Goal: Check status: Check status

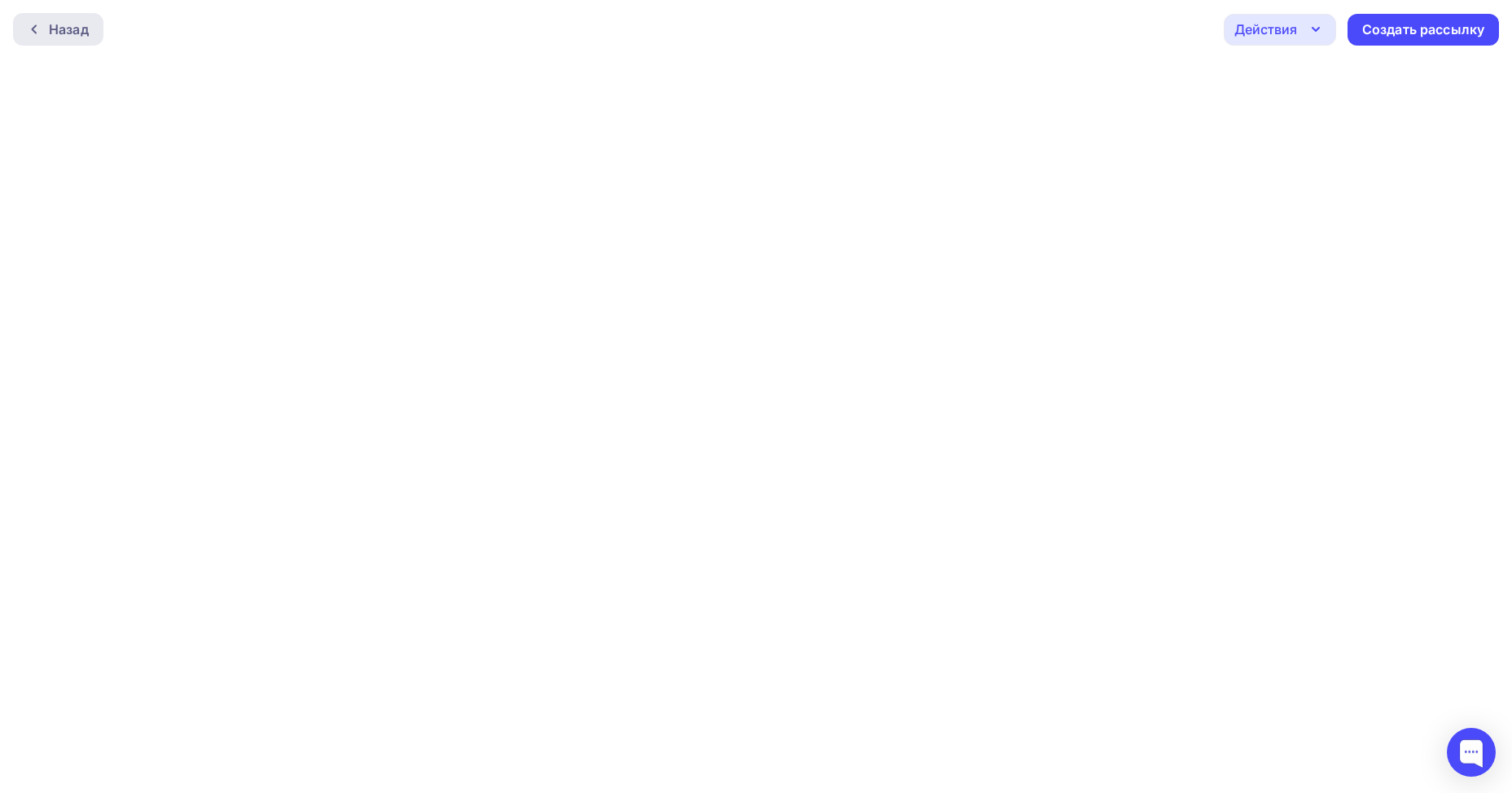
click at [58, 20] on div "Назад" at bounding box center [69, 29] width 40 height 19
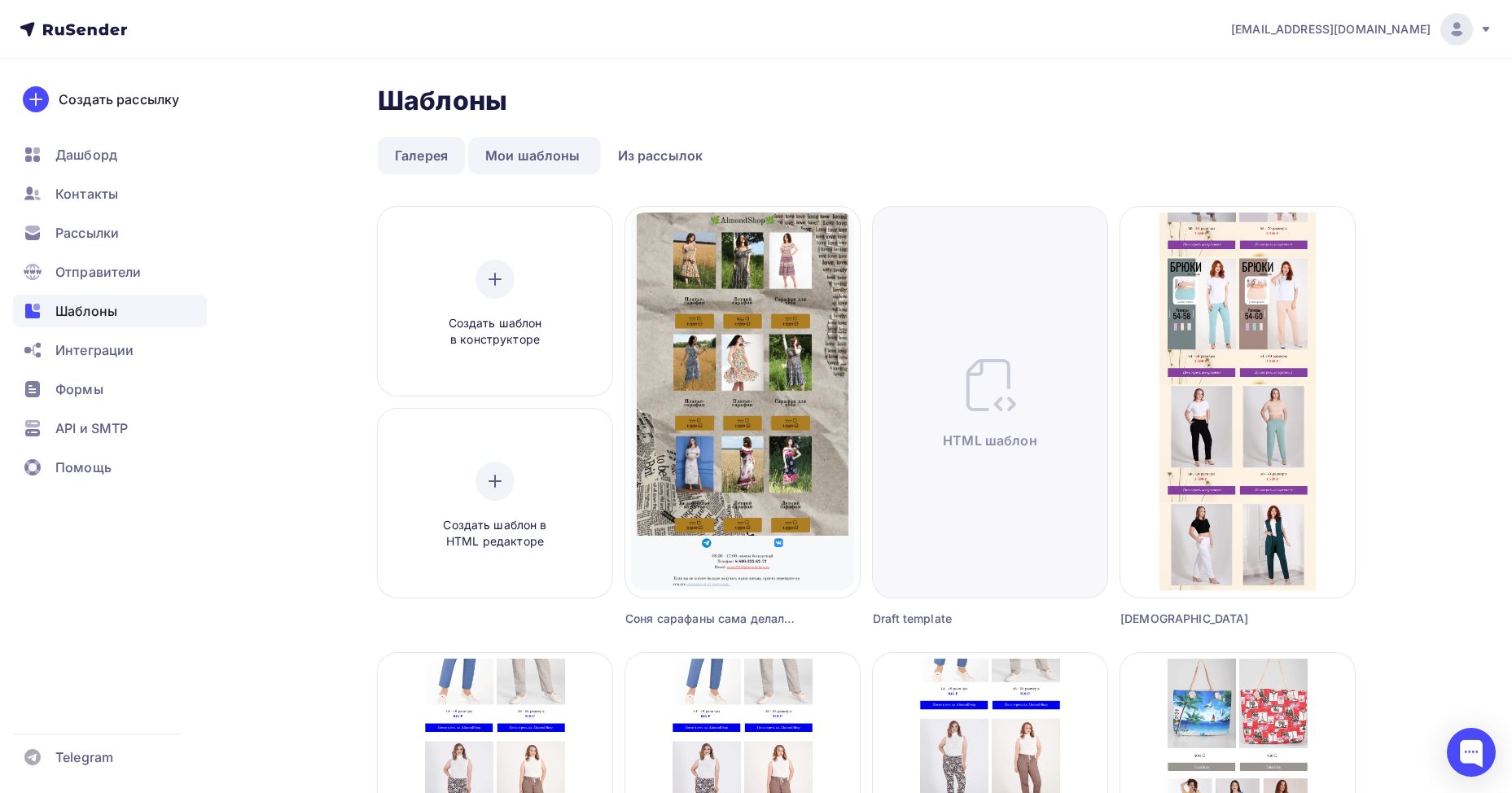
click at [393, 155] on link "Галерея" at bounding box center [422, 155] width 87 height 37
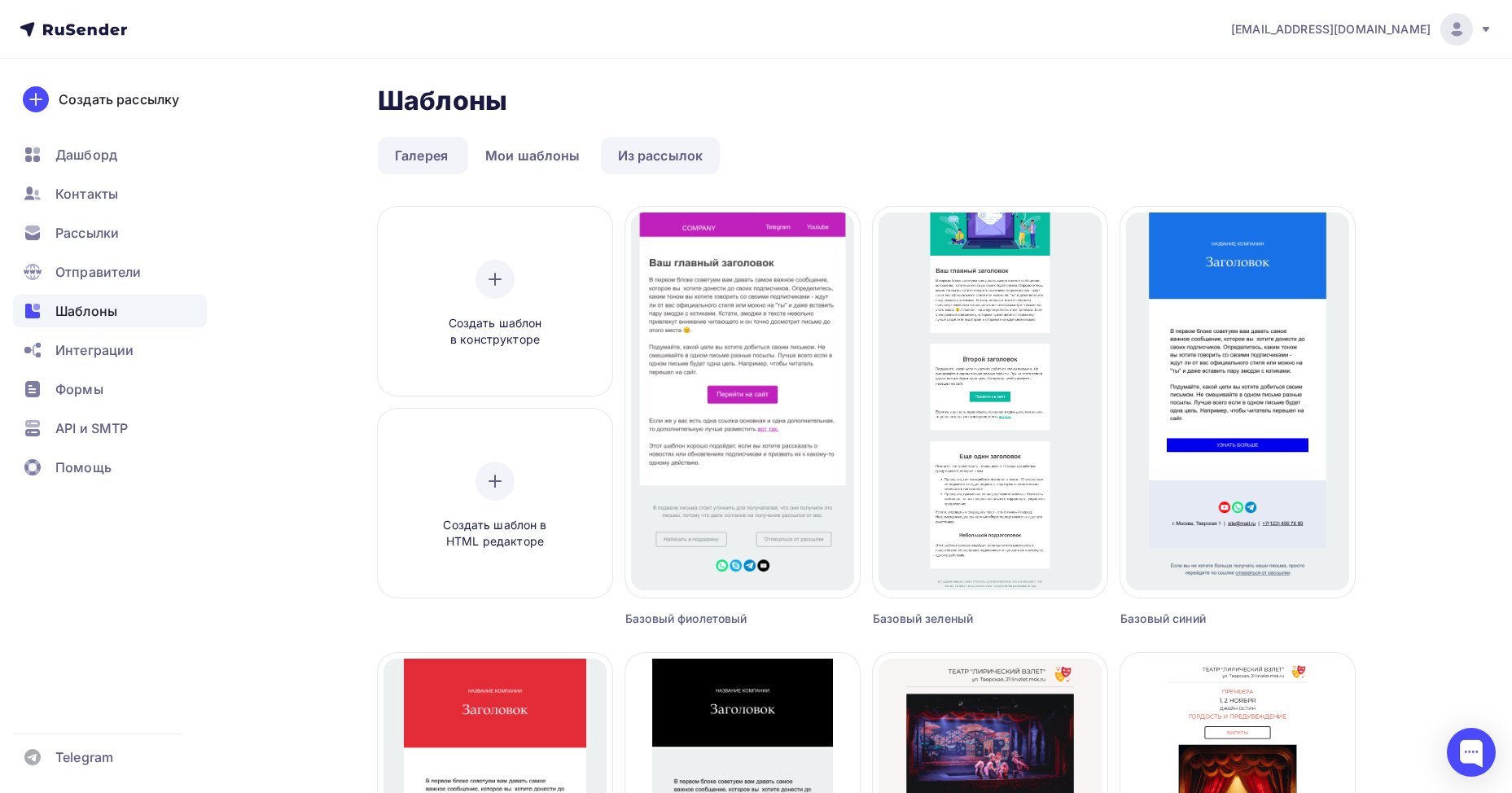
click at [660, 155] on link "Из рассылок" at bounding box center [661, 155] width 119 height 37
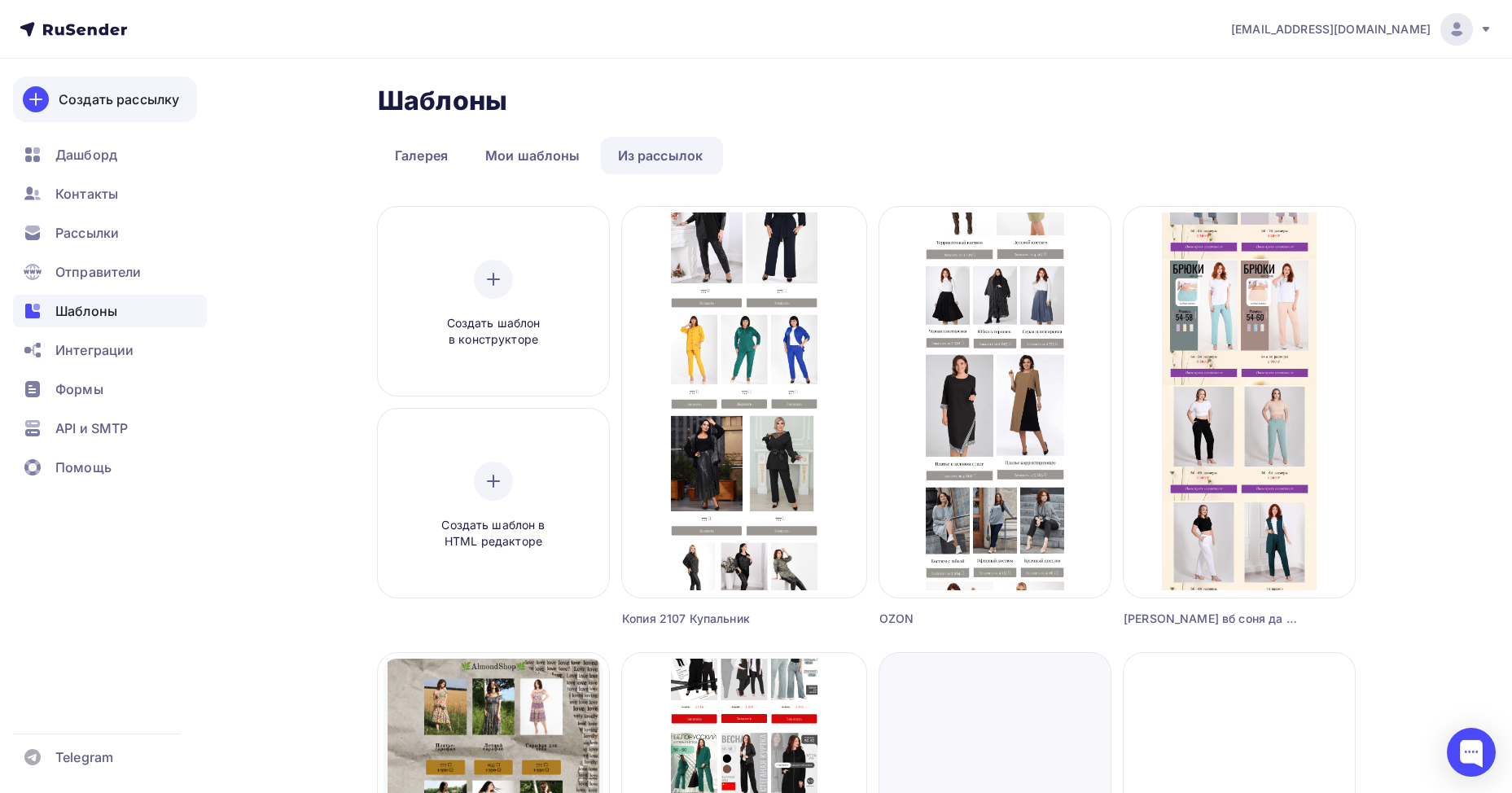
click at [140, 112] on link "Создать рассылку" at bounding box center [105, 99] width 184 height 45
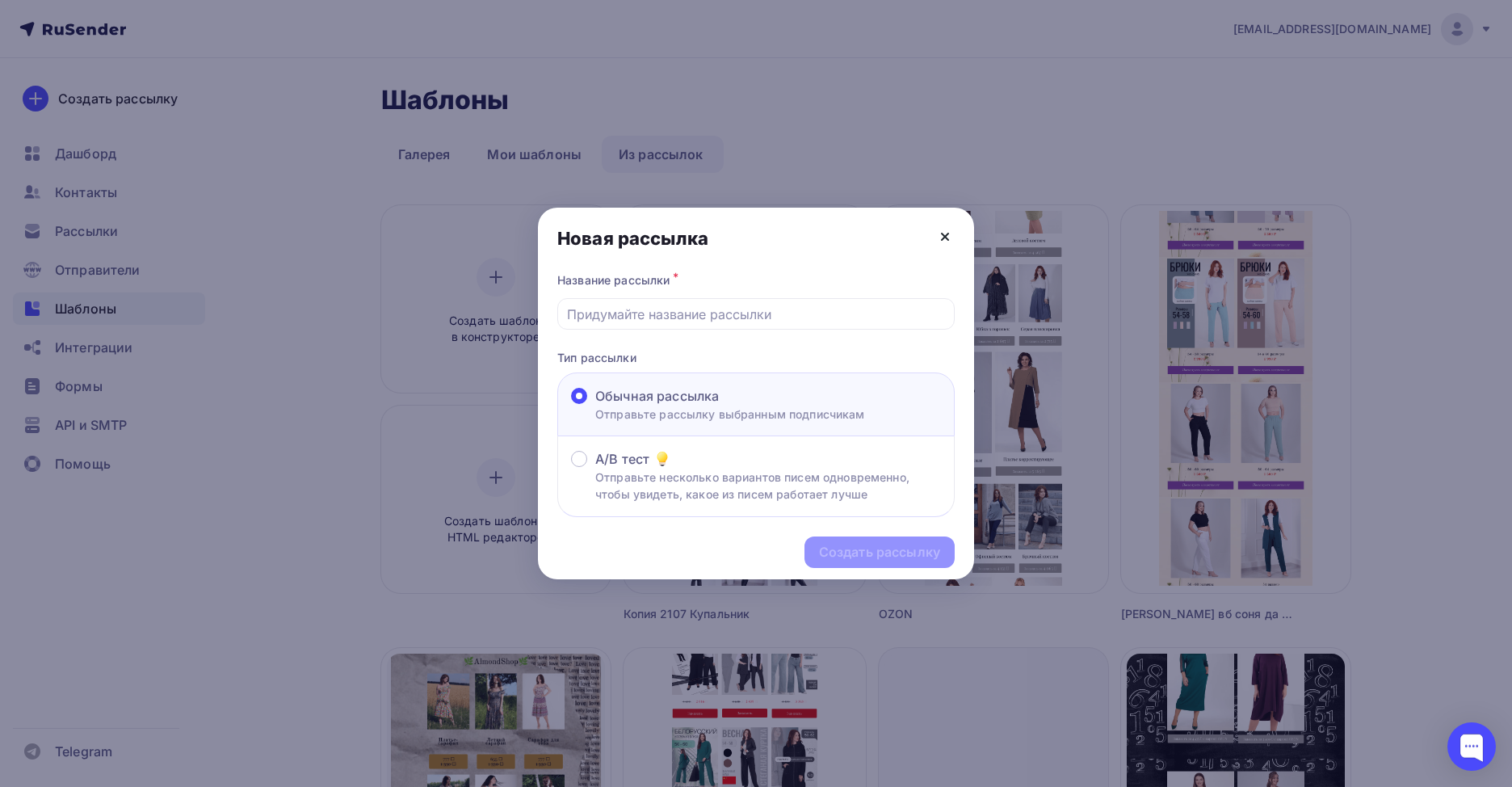
click at [941, 240] on icon at bounding box center [945, 237] width 19 height 19
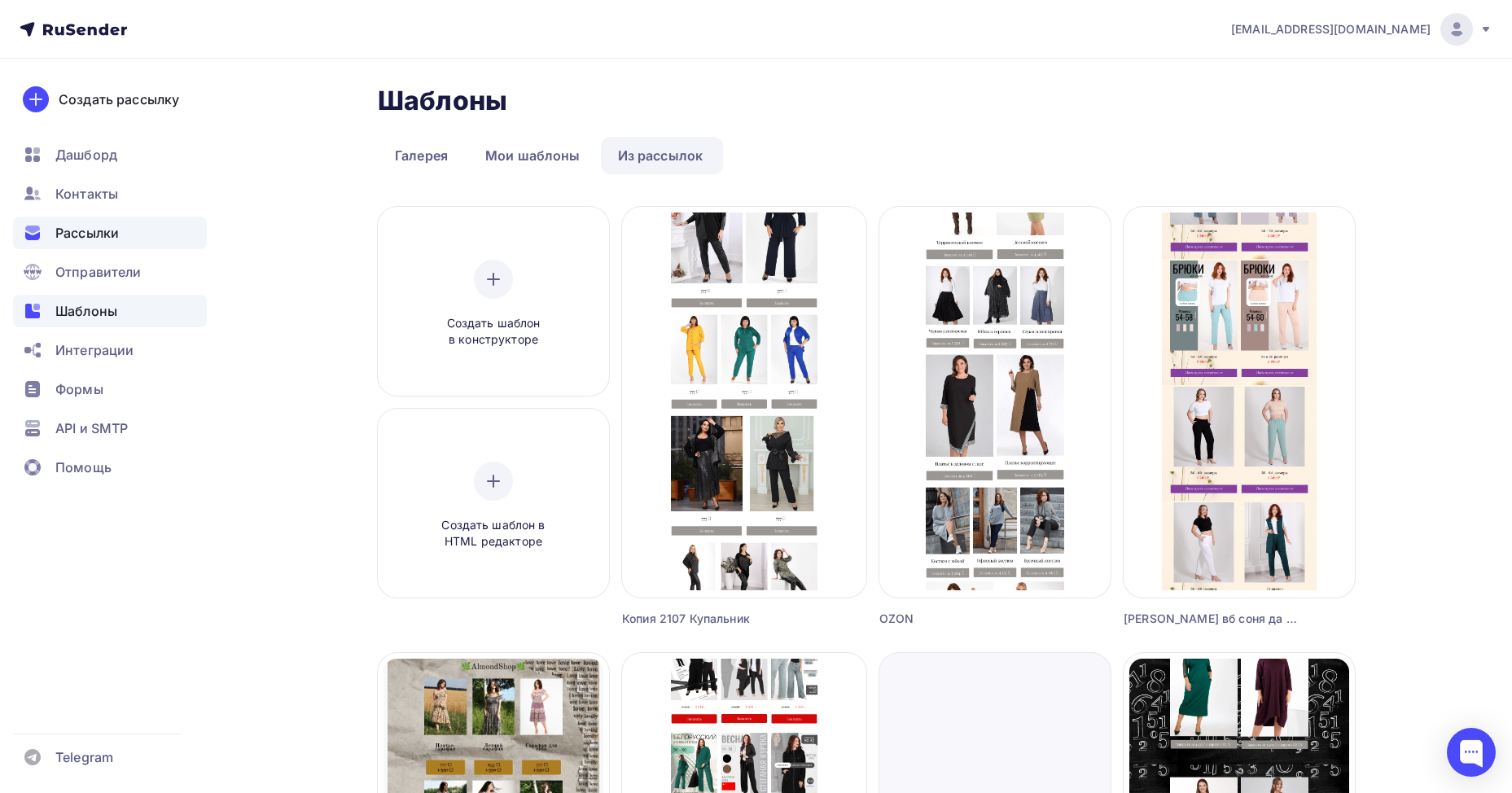
click at [71, 235] on span "Рассылки" at bounding box center [87, 233] width 64 height 19
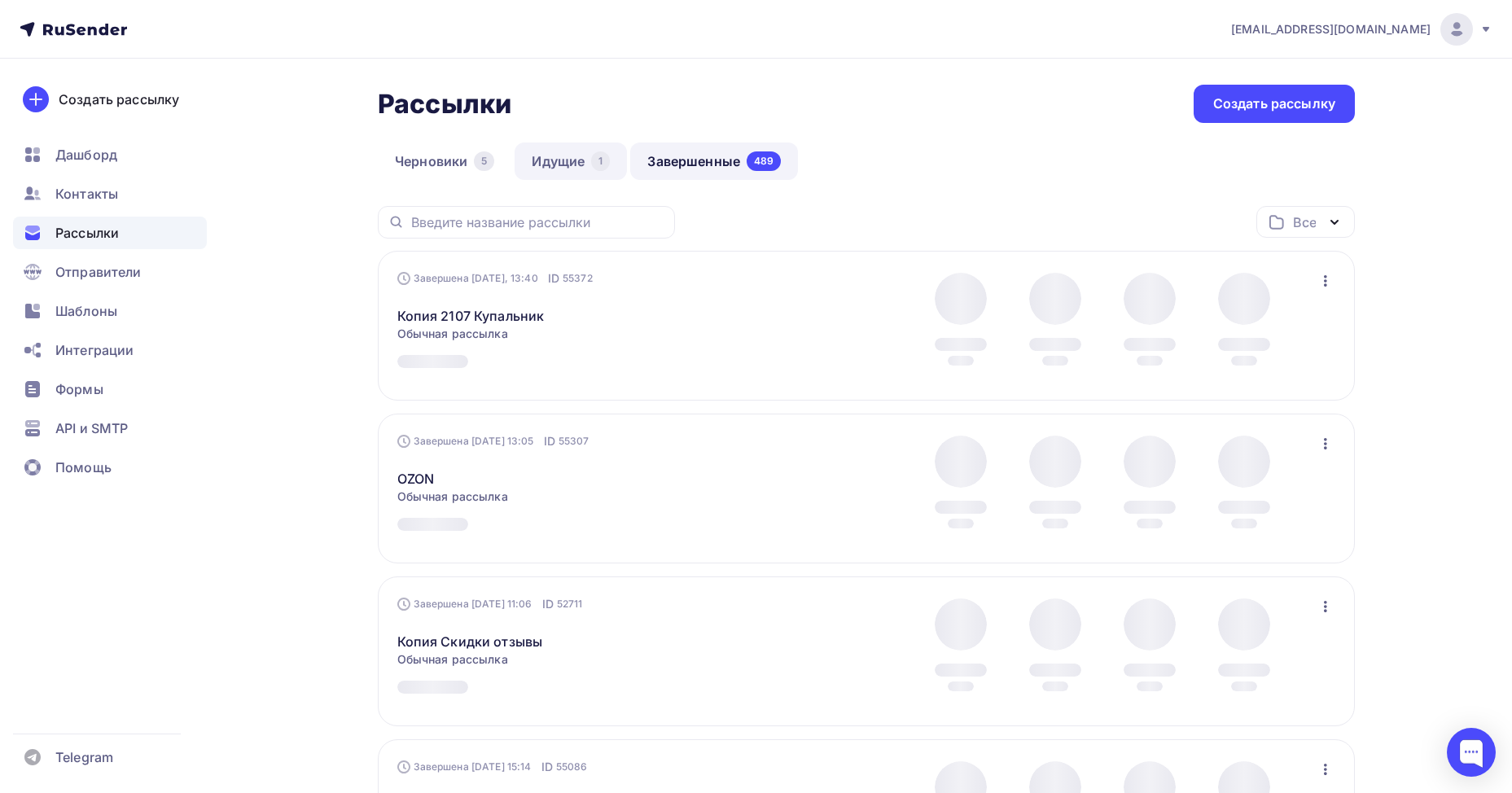
click at [573, 166] on link "Идущие 1" at bounding box center [570, 161] width 112 height 37
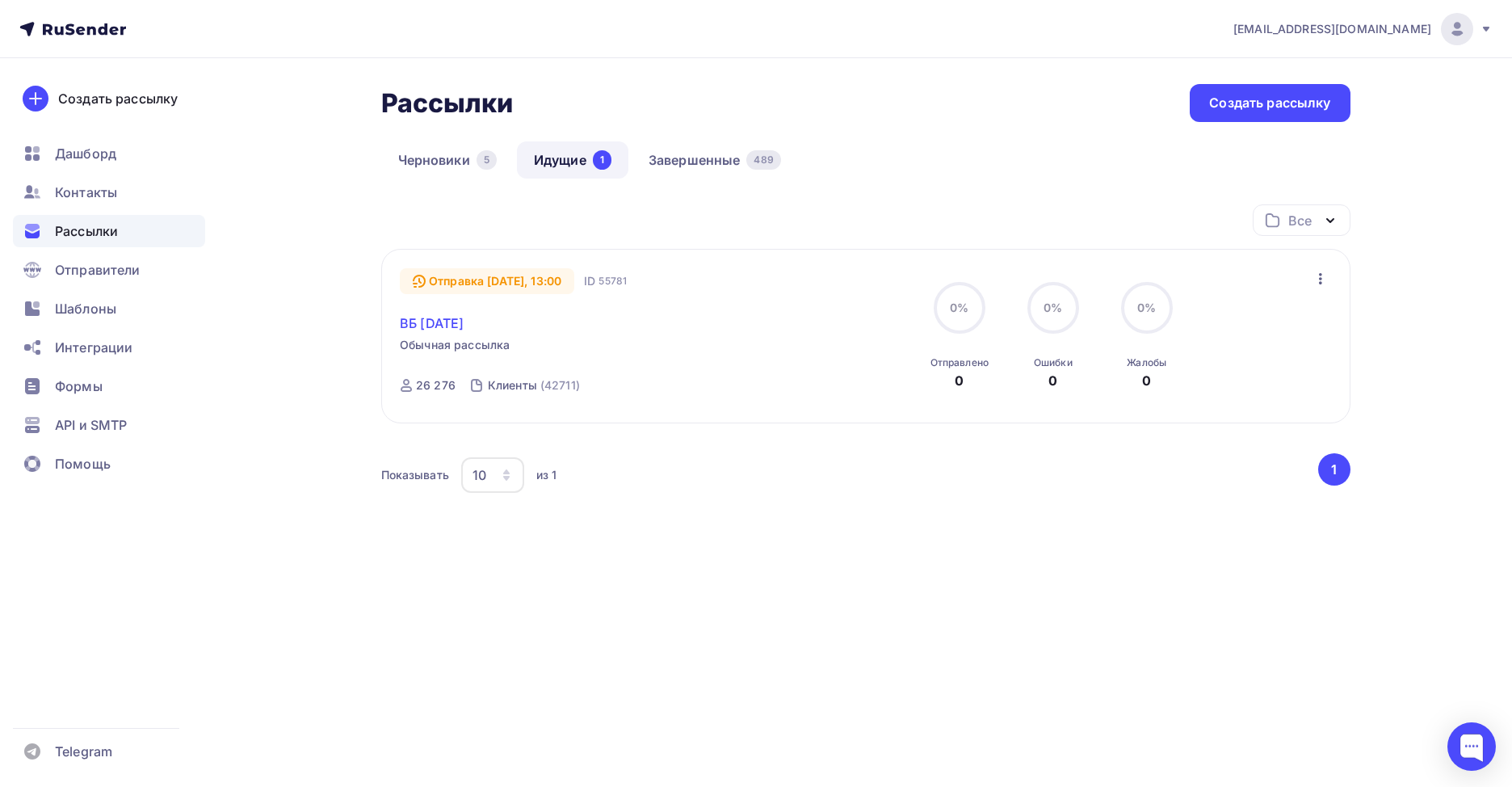
click at [463, 316] on link "ВБ [DATE]" at bounding box center [431, 323] width 64 height 19
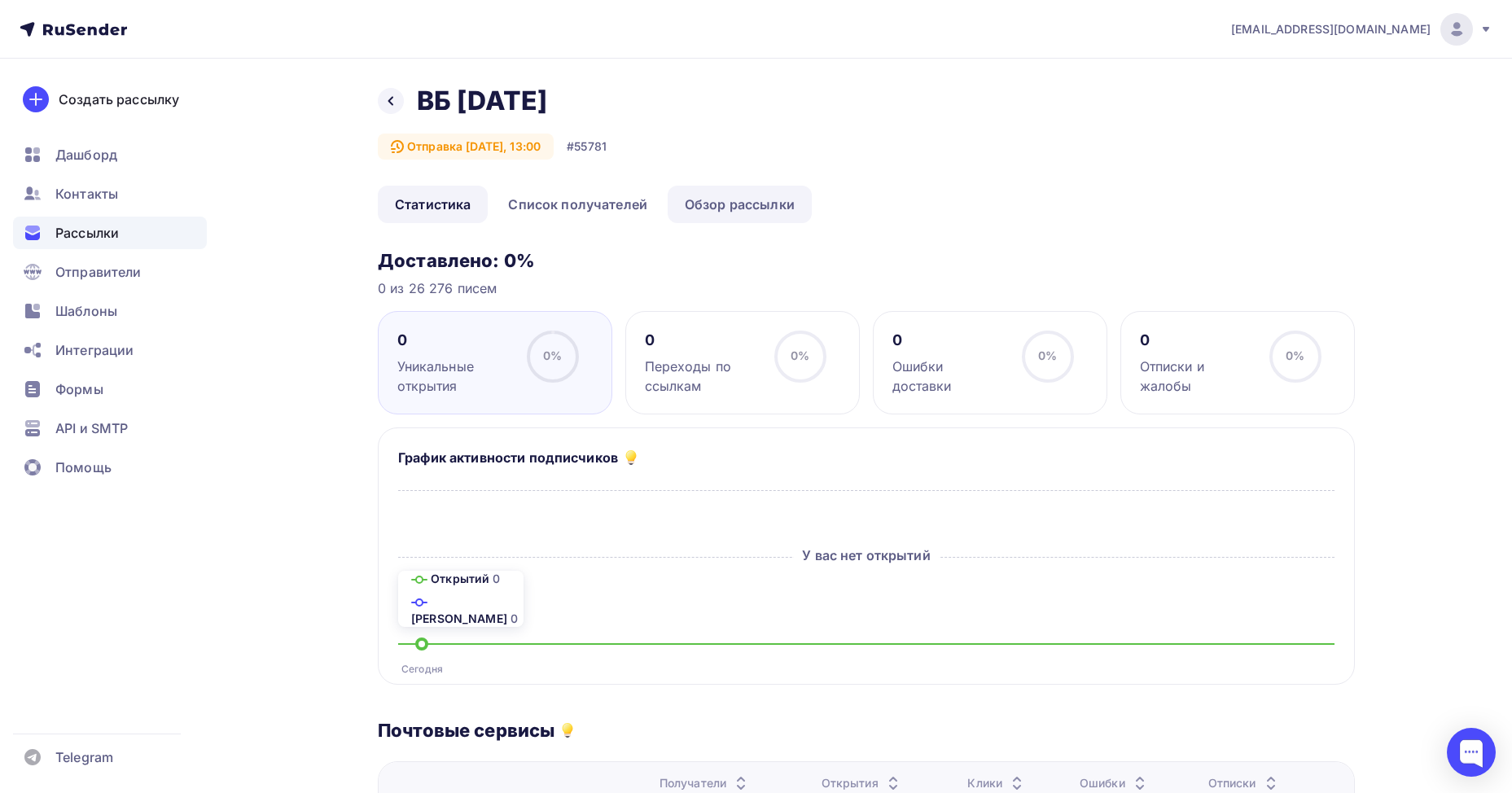
click at [769, 210] on link "Обзор рассылки" at bounding box center [739, 204] width 144 height 37
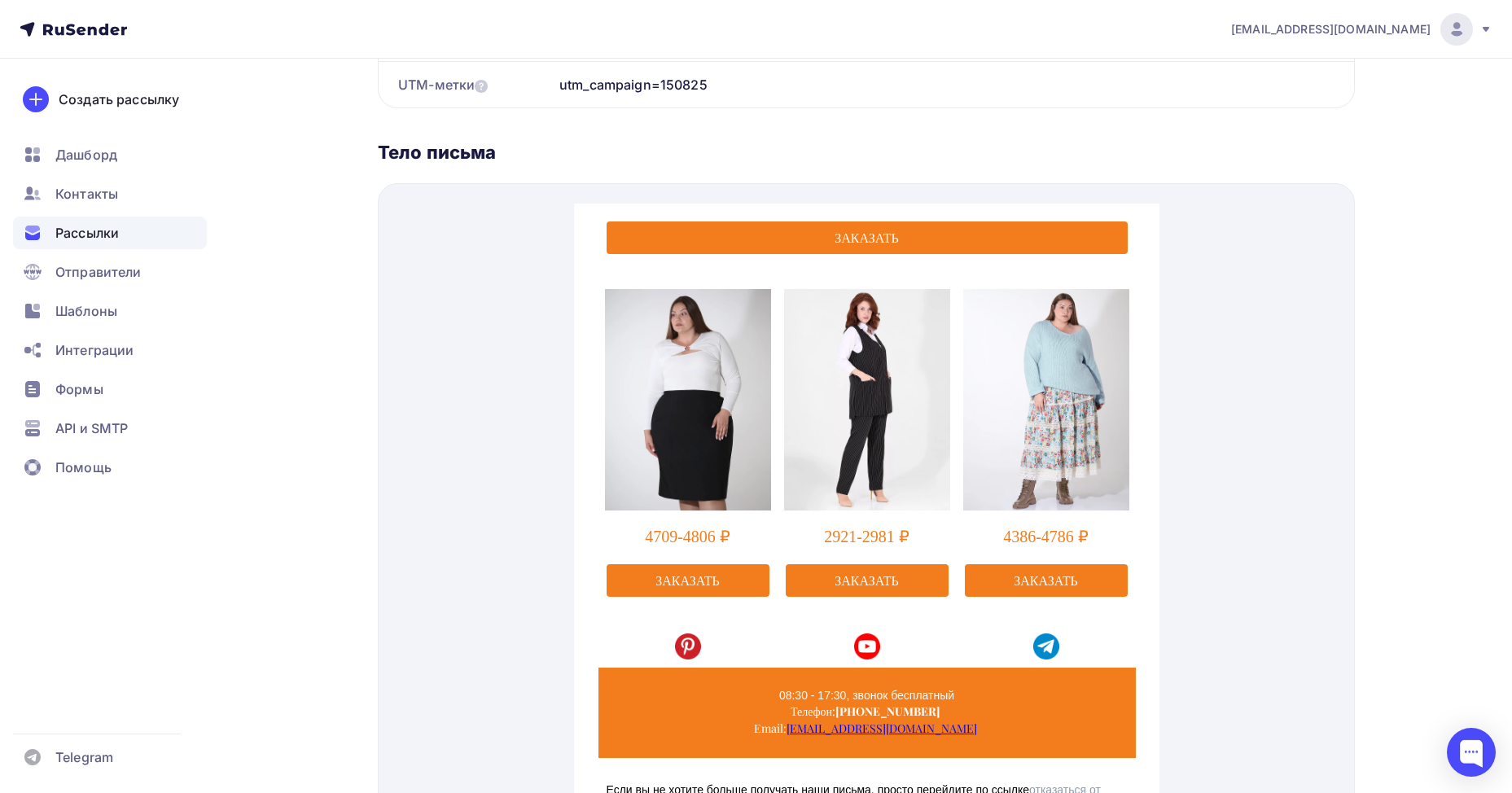
scroll to position [570, 0]
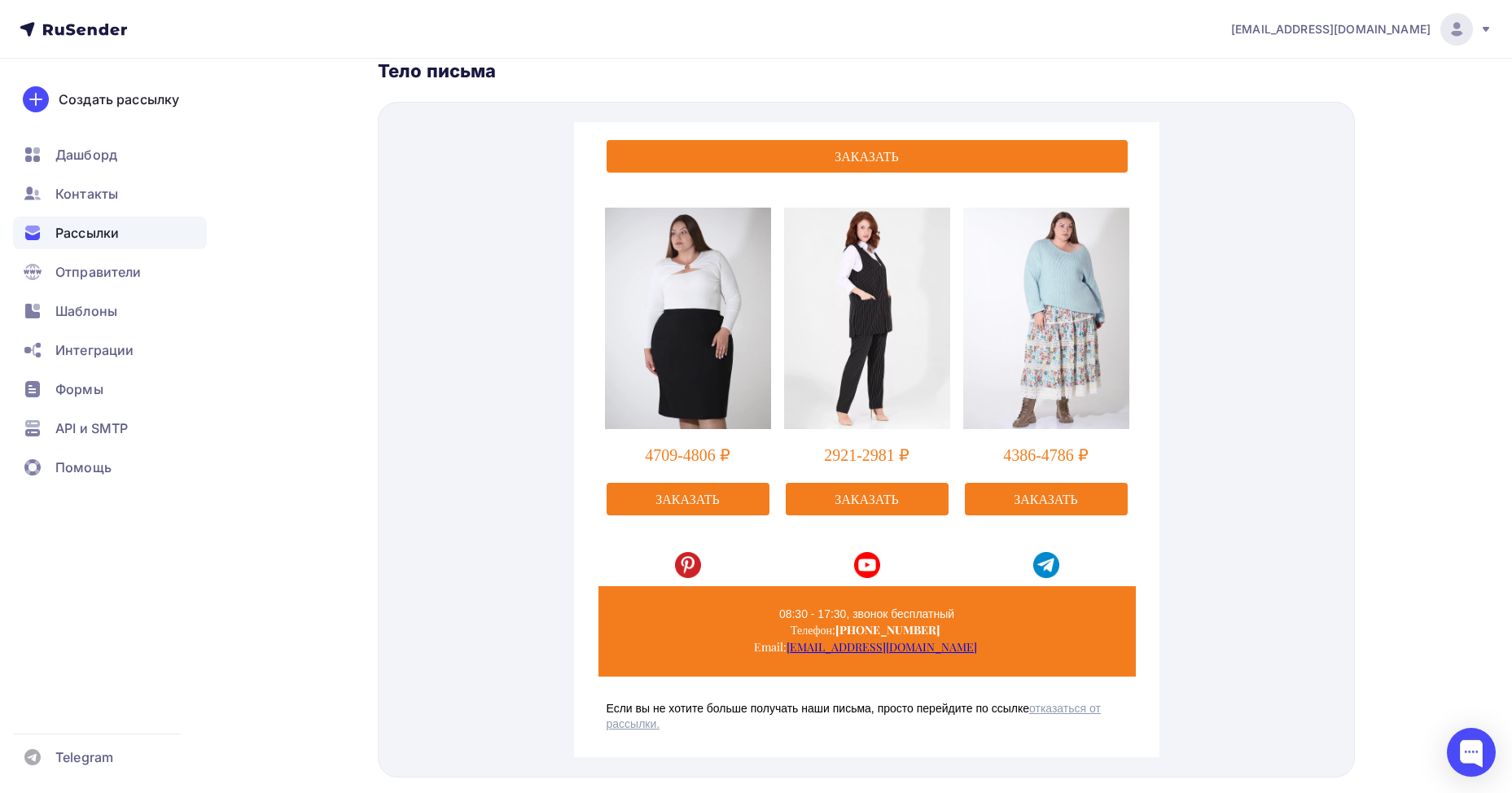
click at [67, 231] on span "Рассылки" at bounding box center [87, 233] width 64 height 19
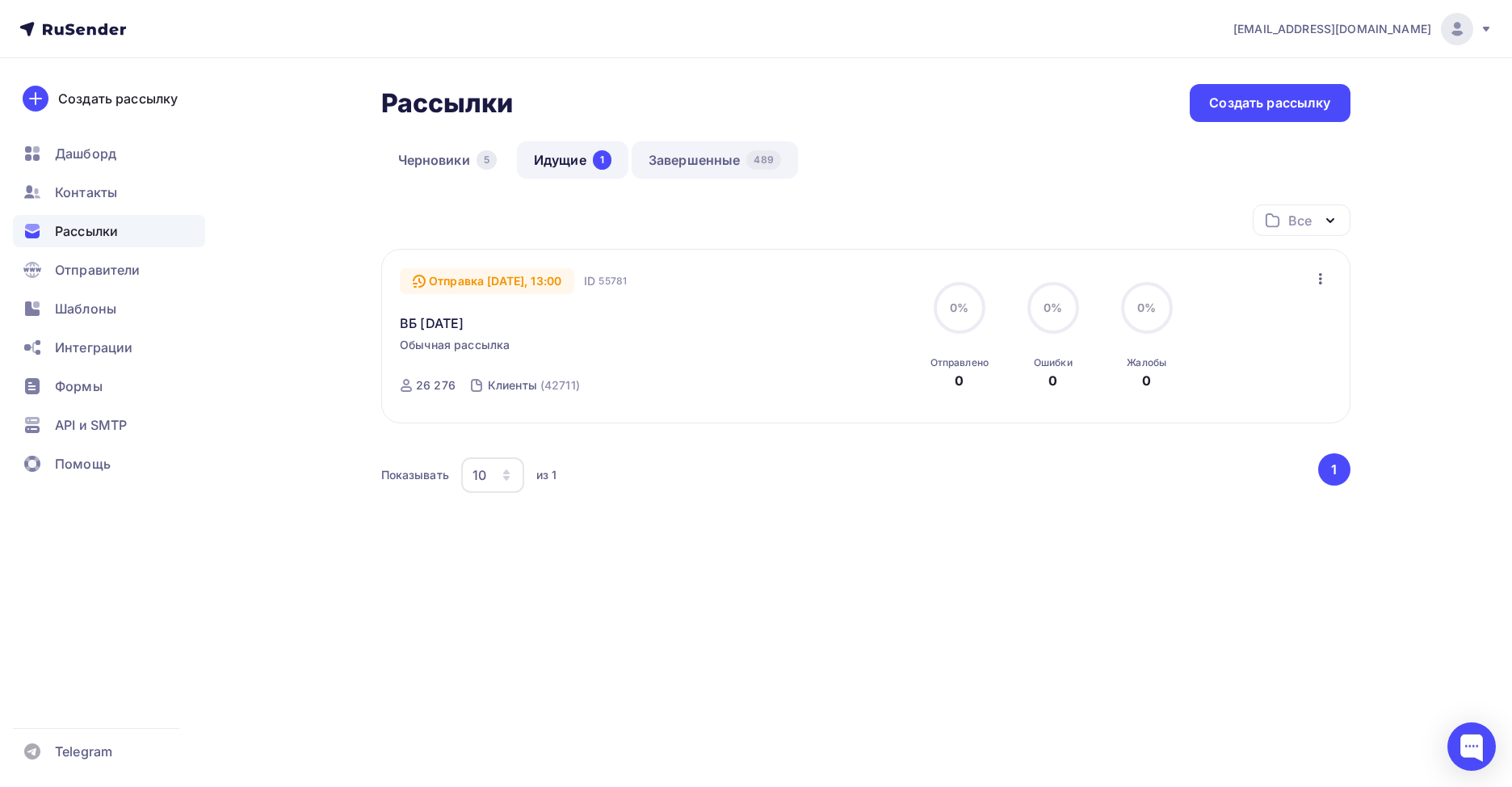
click at [743, 154] on link "Завершенные 489" at bounding box center [715, 160] width 166 height 37
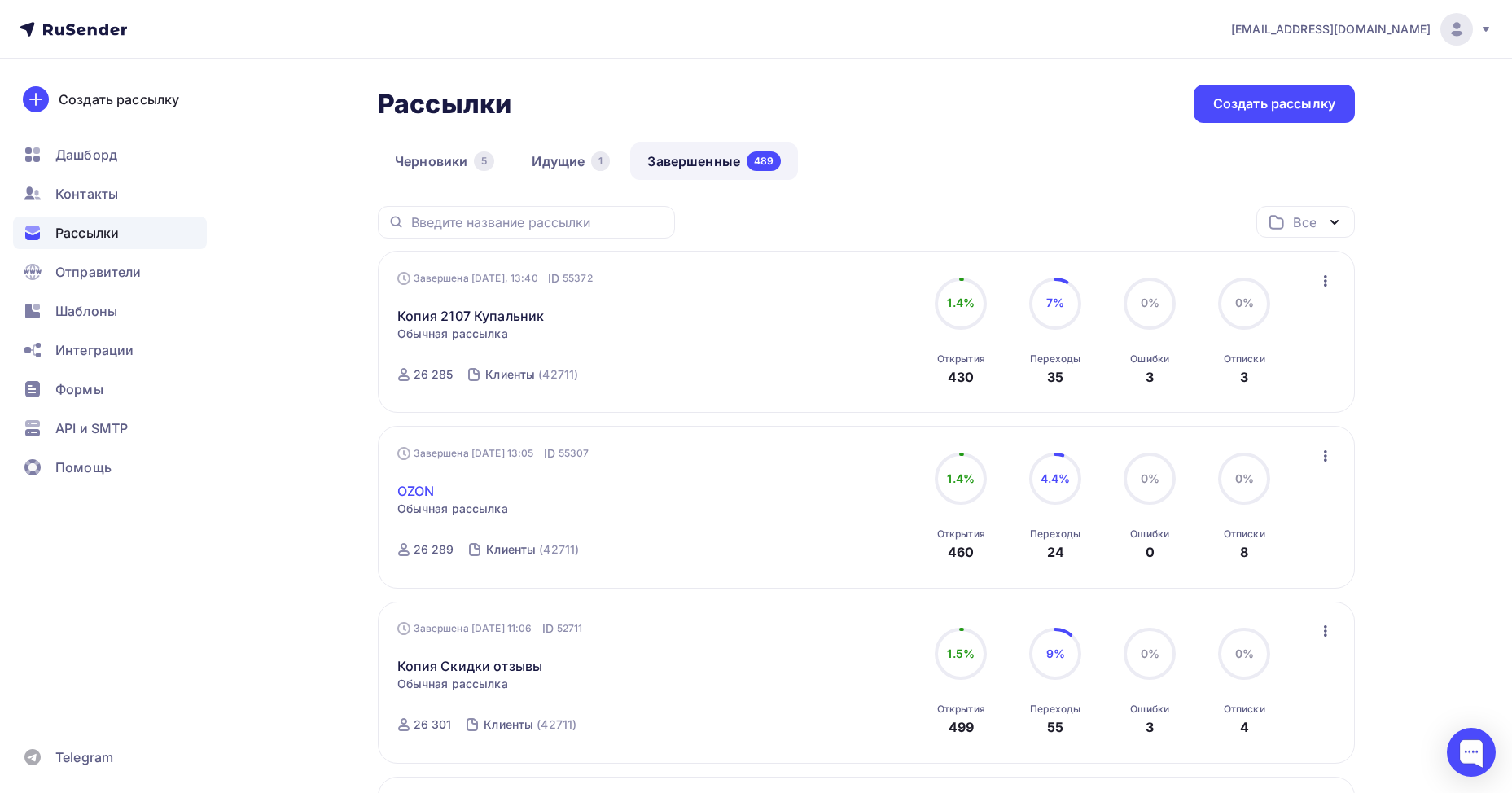
click at [425, 490] on link "OZON" at bounding box center [416, 491] width 37 height 19
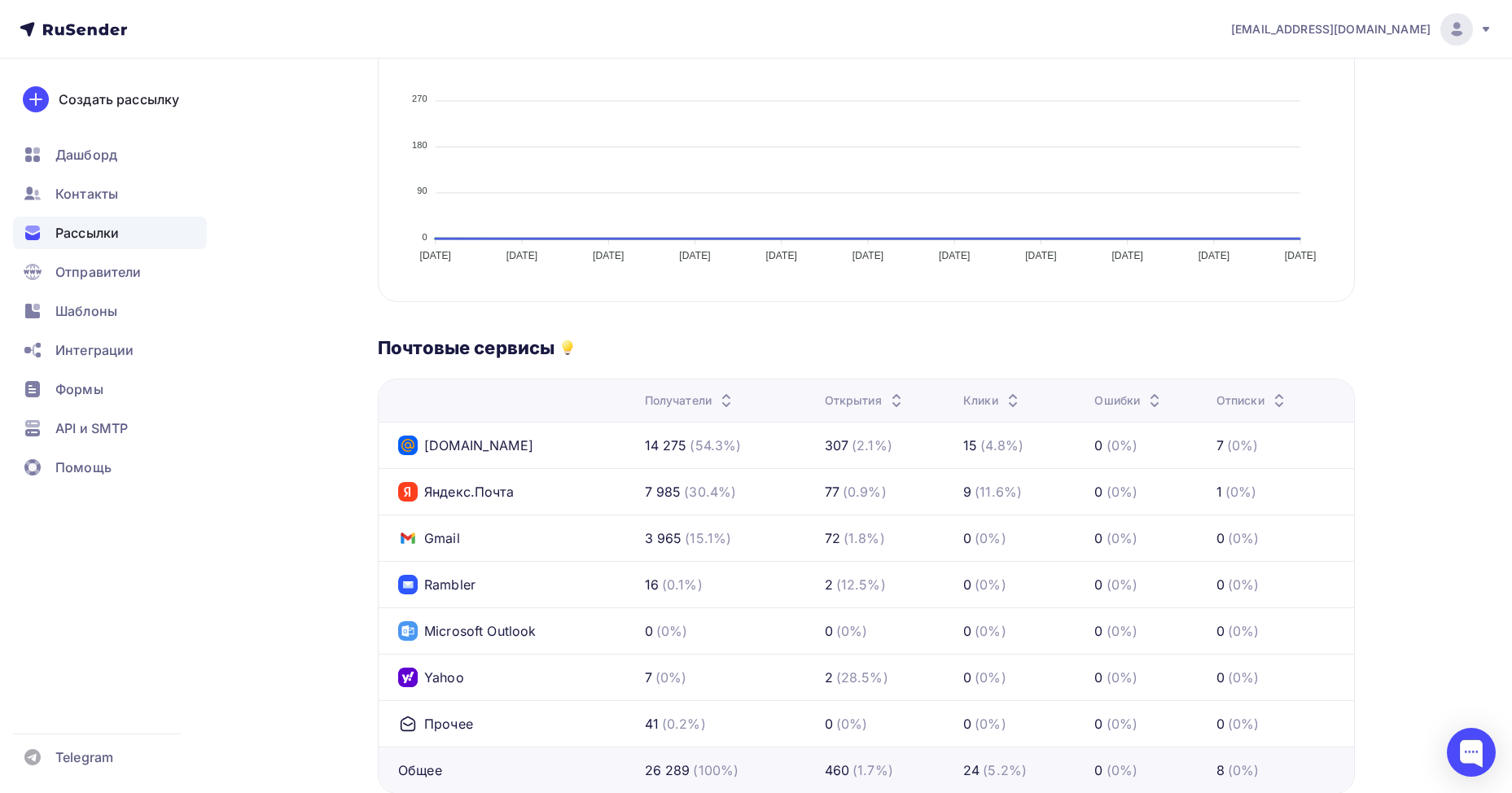
scroll to position [81, 0]
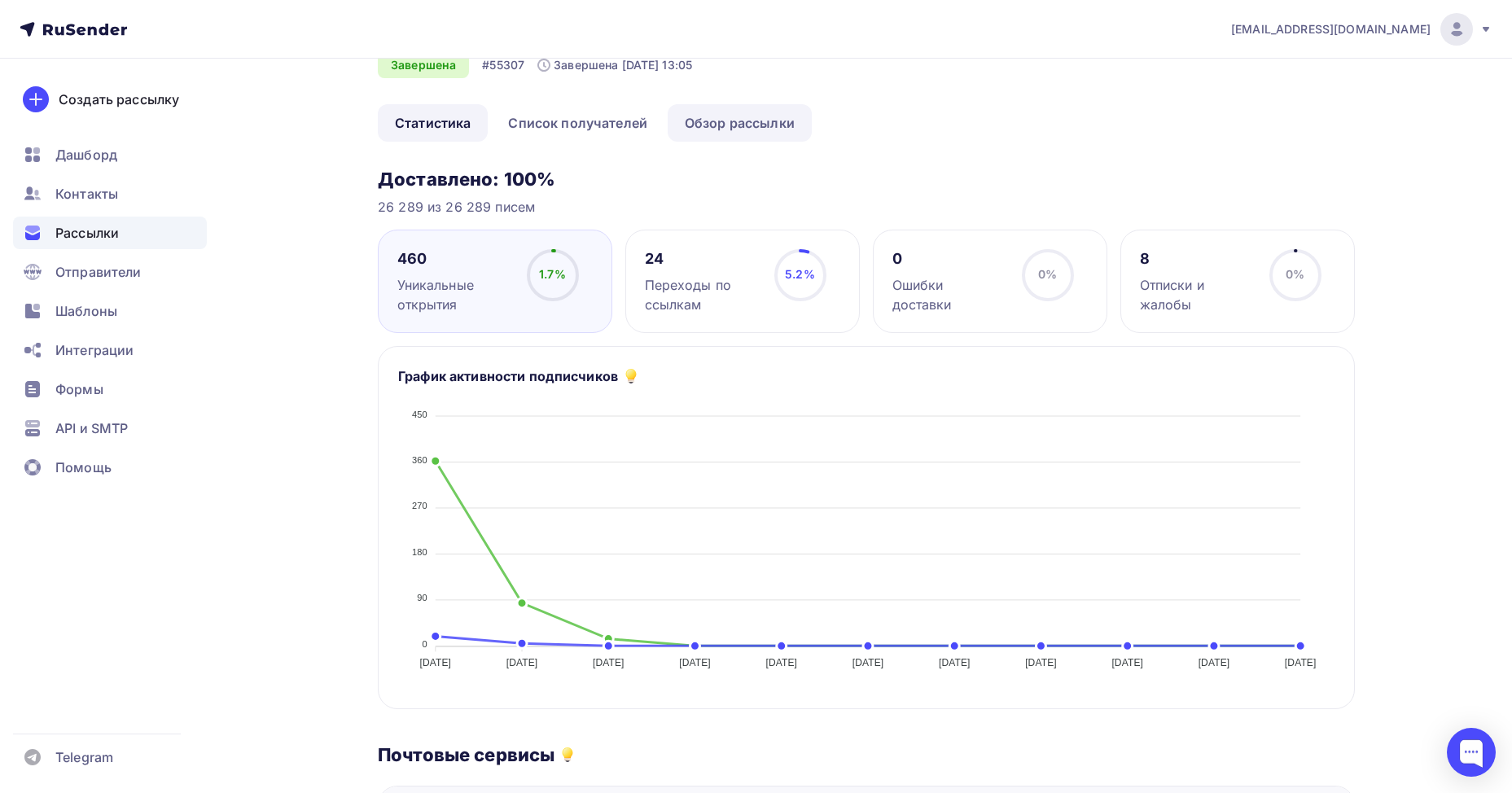
click at [775, 130] on link "Обзор рассылки" at bounding box center [739, 123] width 144 height 37
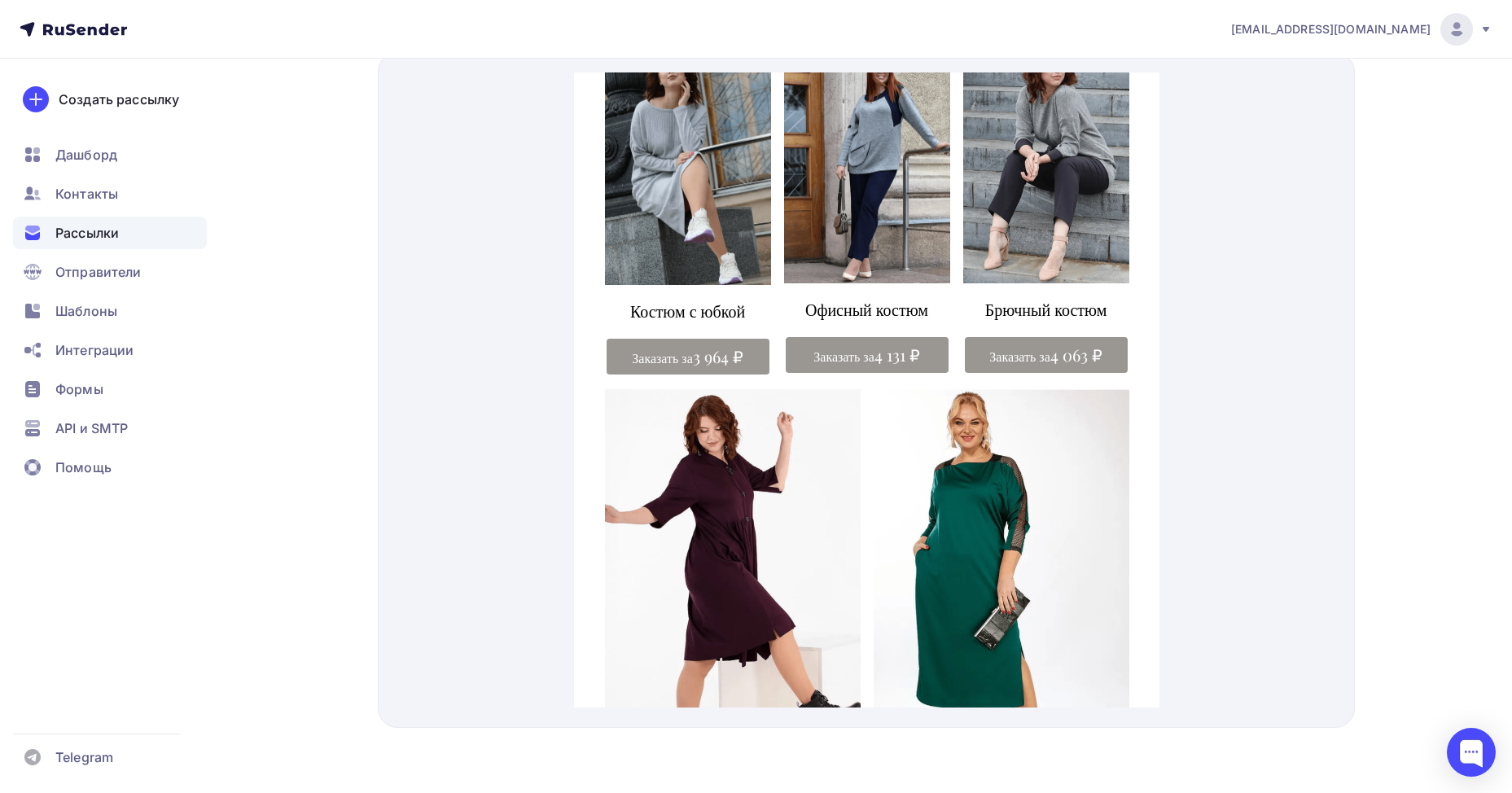
scroll to position [2169, 0]
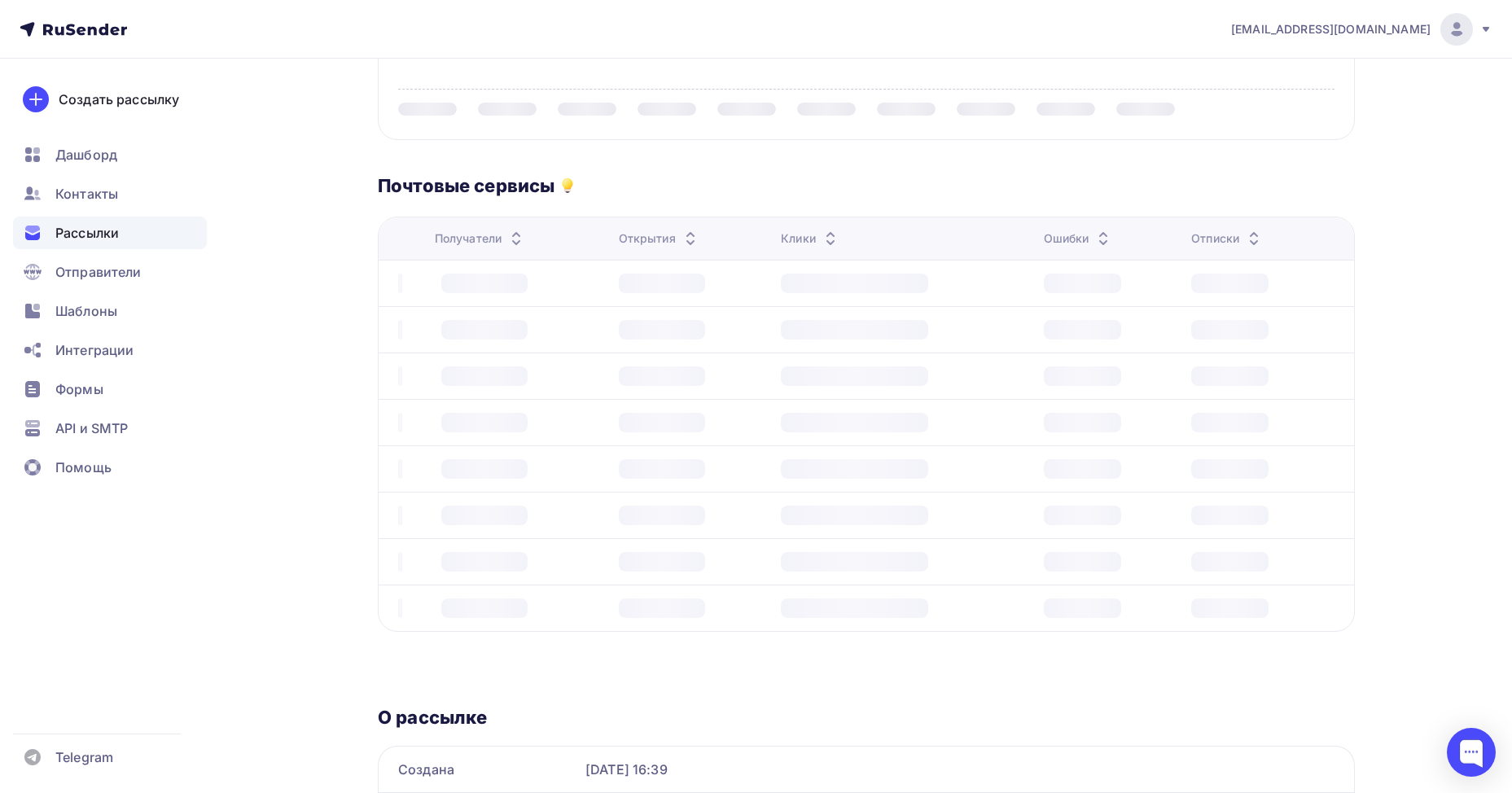
scroll to position [81, 0]
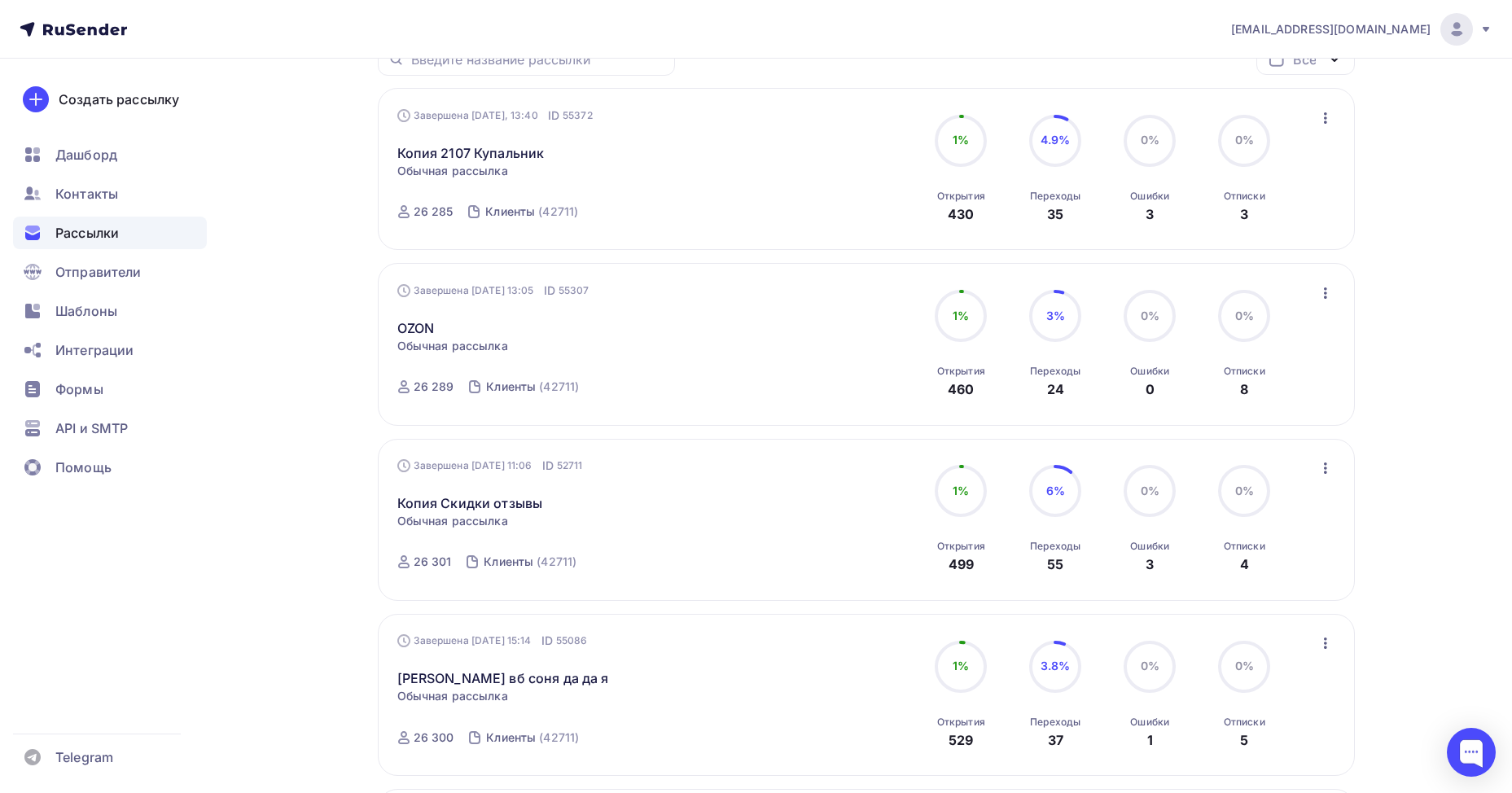
scroll to position [244, 0]
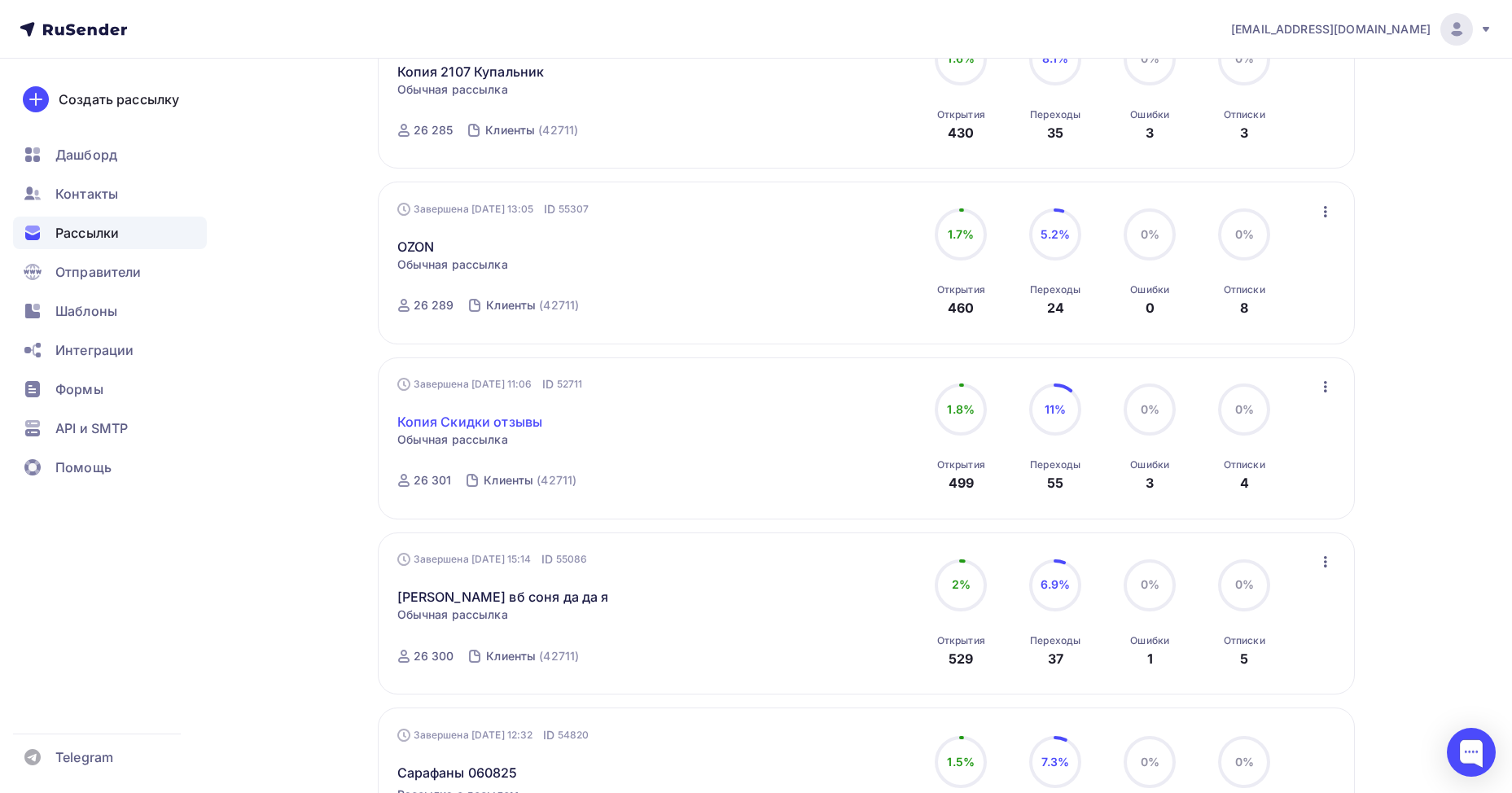
click at [453, 425] on link "Копия Скидки отзывы" at bounding box center [470, 422] width 146 height 19
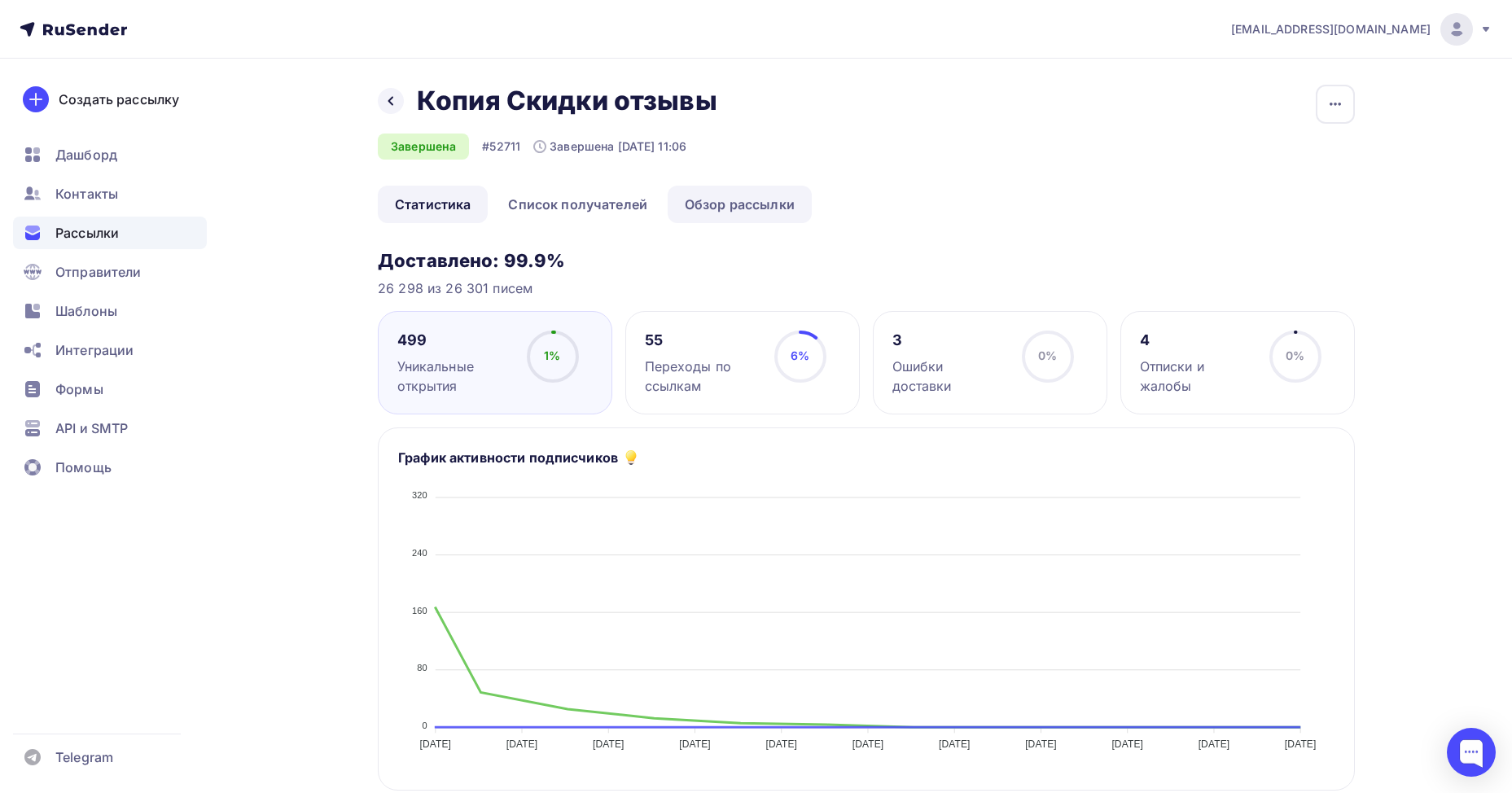
click at [769, 186] on link "Обзор рассылки" at bounding box center [739, 204] width 144 height 37
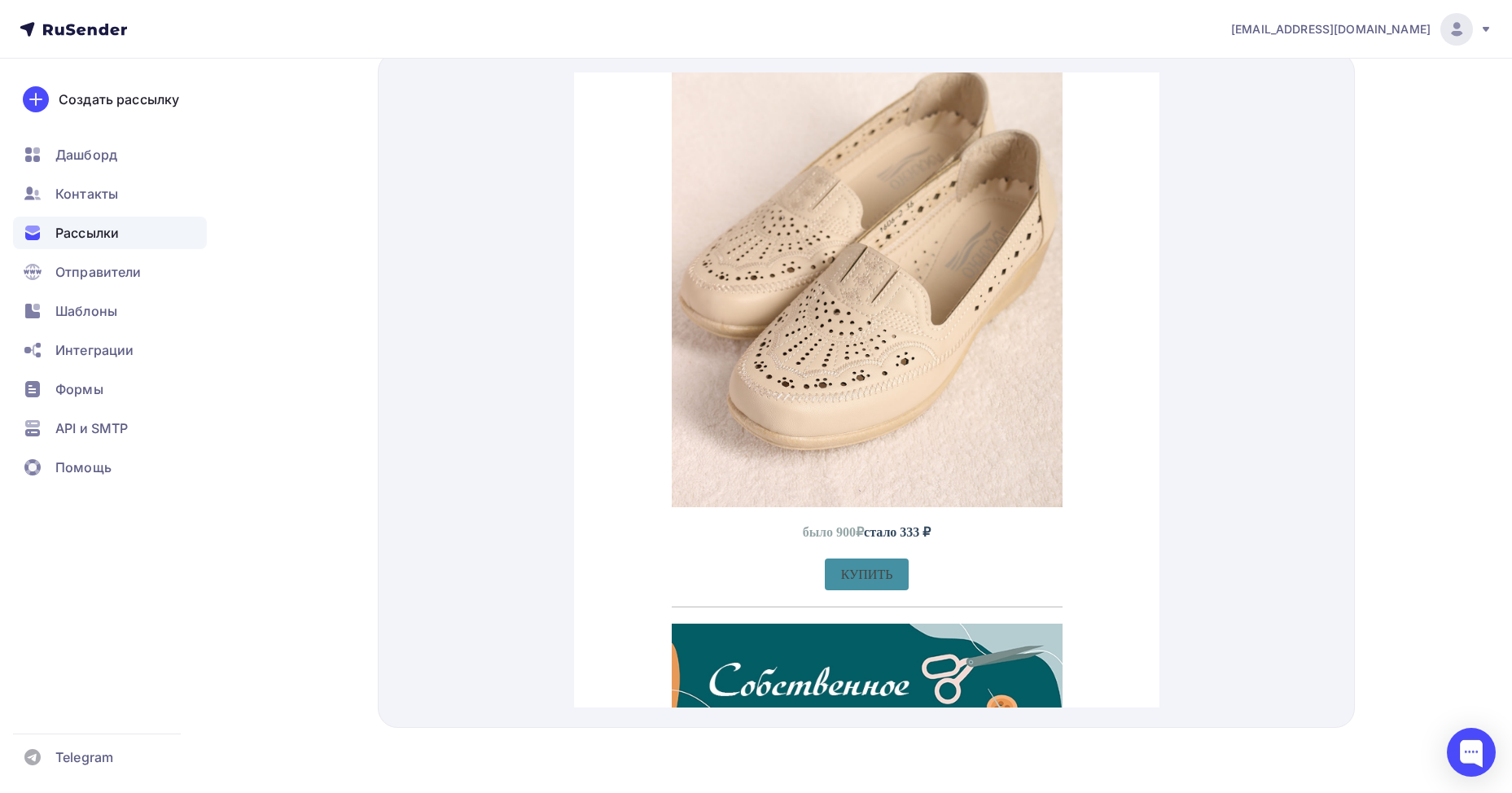
scroll to position [2575, 0]
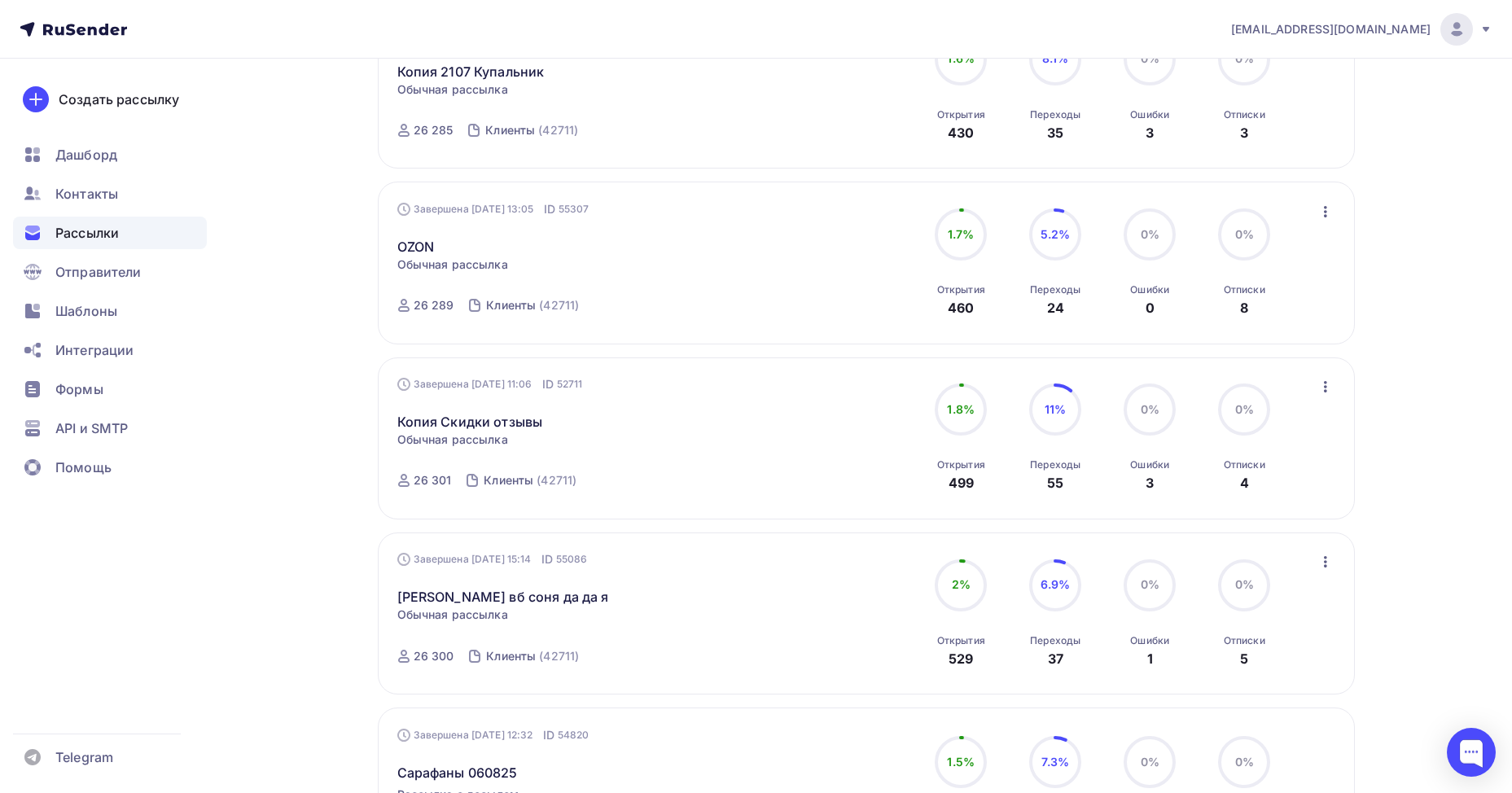
scroll to position [407, 0]
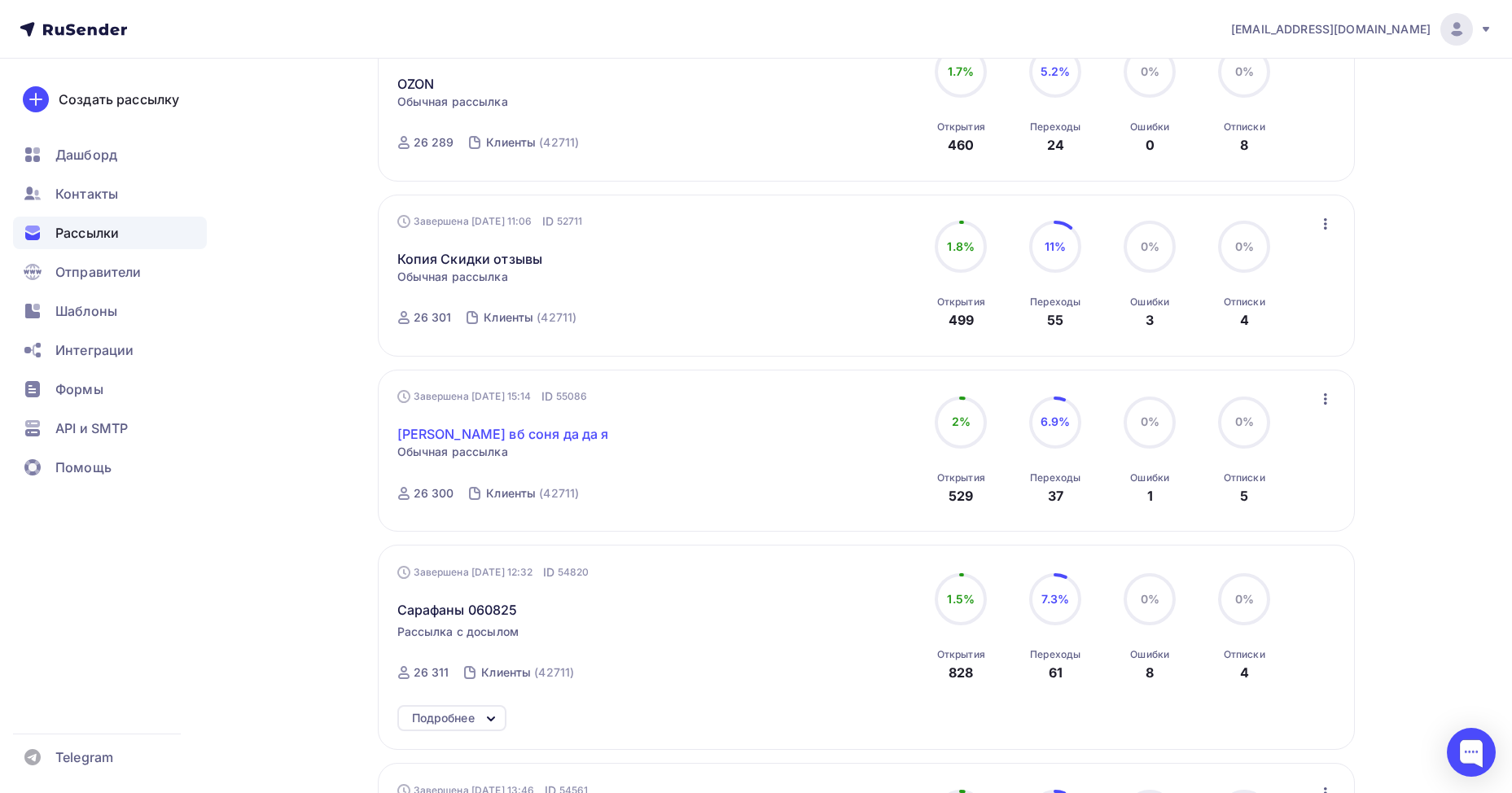
click at [505, 433] on link "[PERSON_NAME] вб соня да да я" at bounding box center [503, 434] width 212 height 19
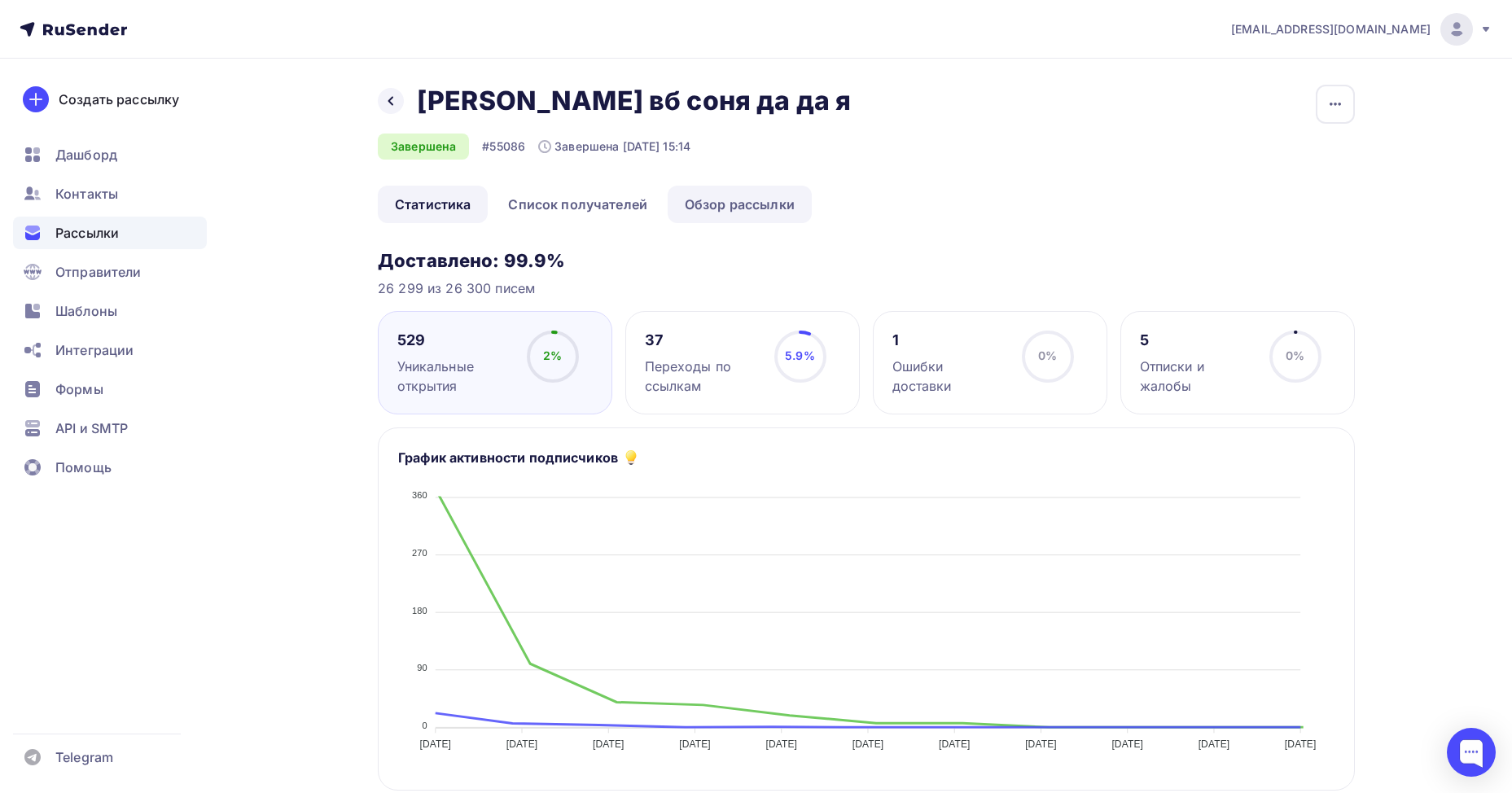
click at [715, 208] on link "Обзор рассылки" at bounding box center [739, 204] width 144 height 37
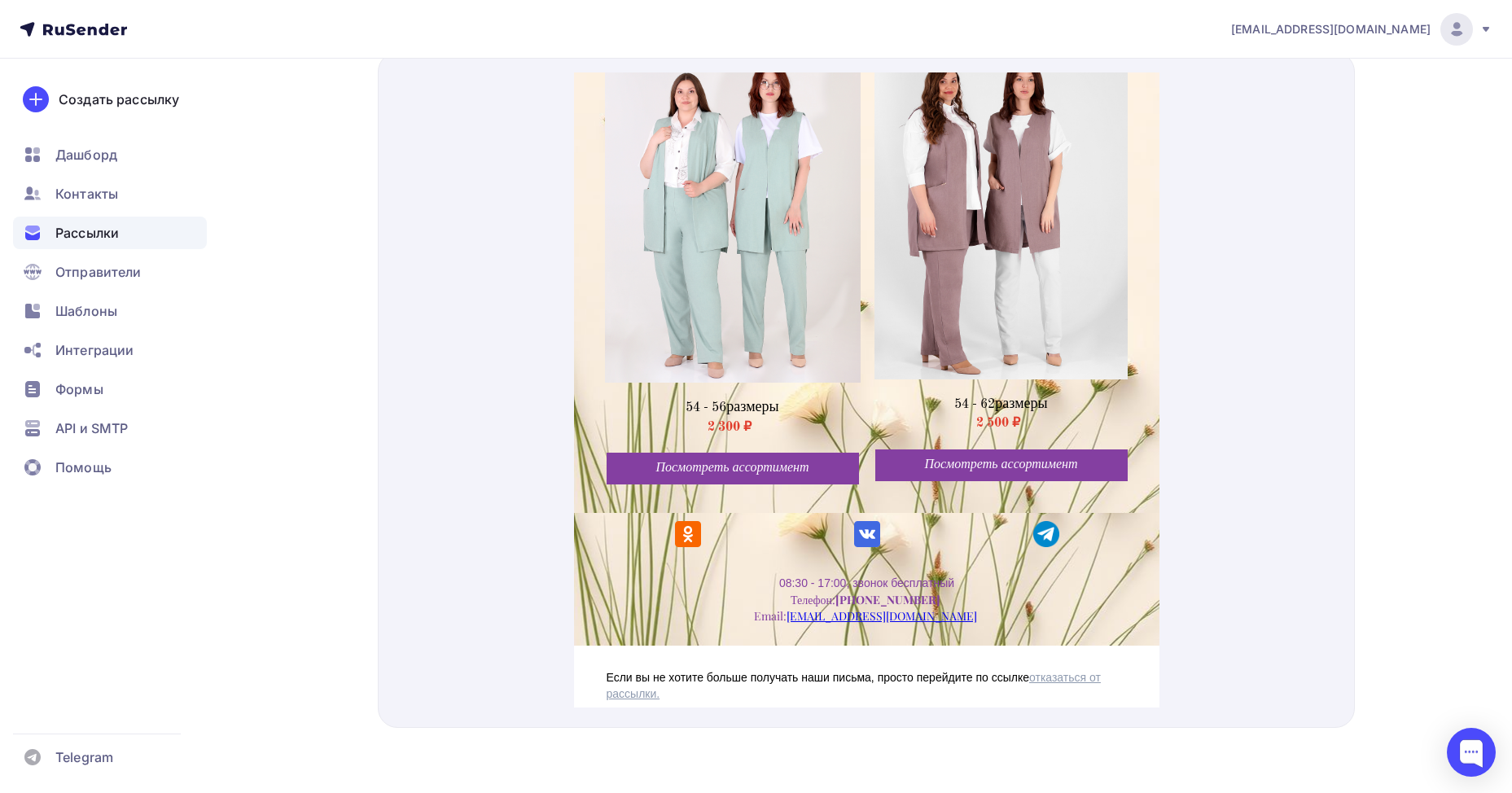
scroll to position [2380, 0]
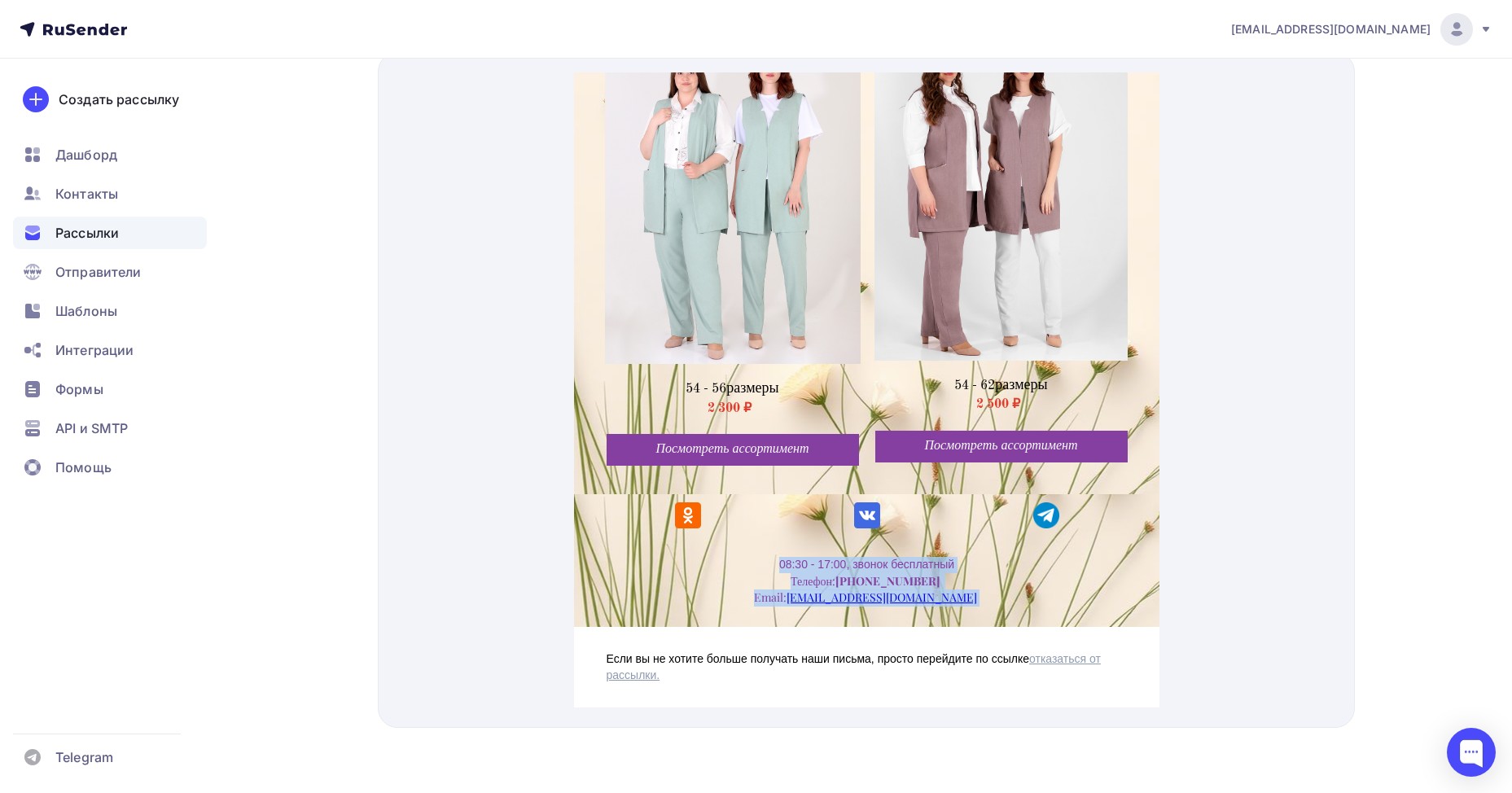
drag, startPoint x: 749, startPoint y: 542, endPoint x: 959, endPoint y: 584, distance: 214.2
click at [959, 584] on div "08:30 - 17:00, звонок бесплатный Телефон: [PHONE_NUMBER] Email: [EMAIL_ADDRESS]…" at bounding box center [866, 562] width 521 height 50
copy div "08:30 - 17:00, звонок бесплатный Телефон: [PHONE_NUMBER] Email: [EMAIL_ADDRESS]…"
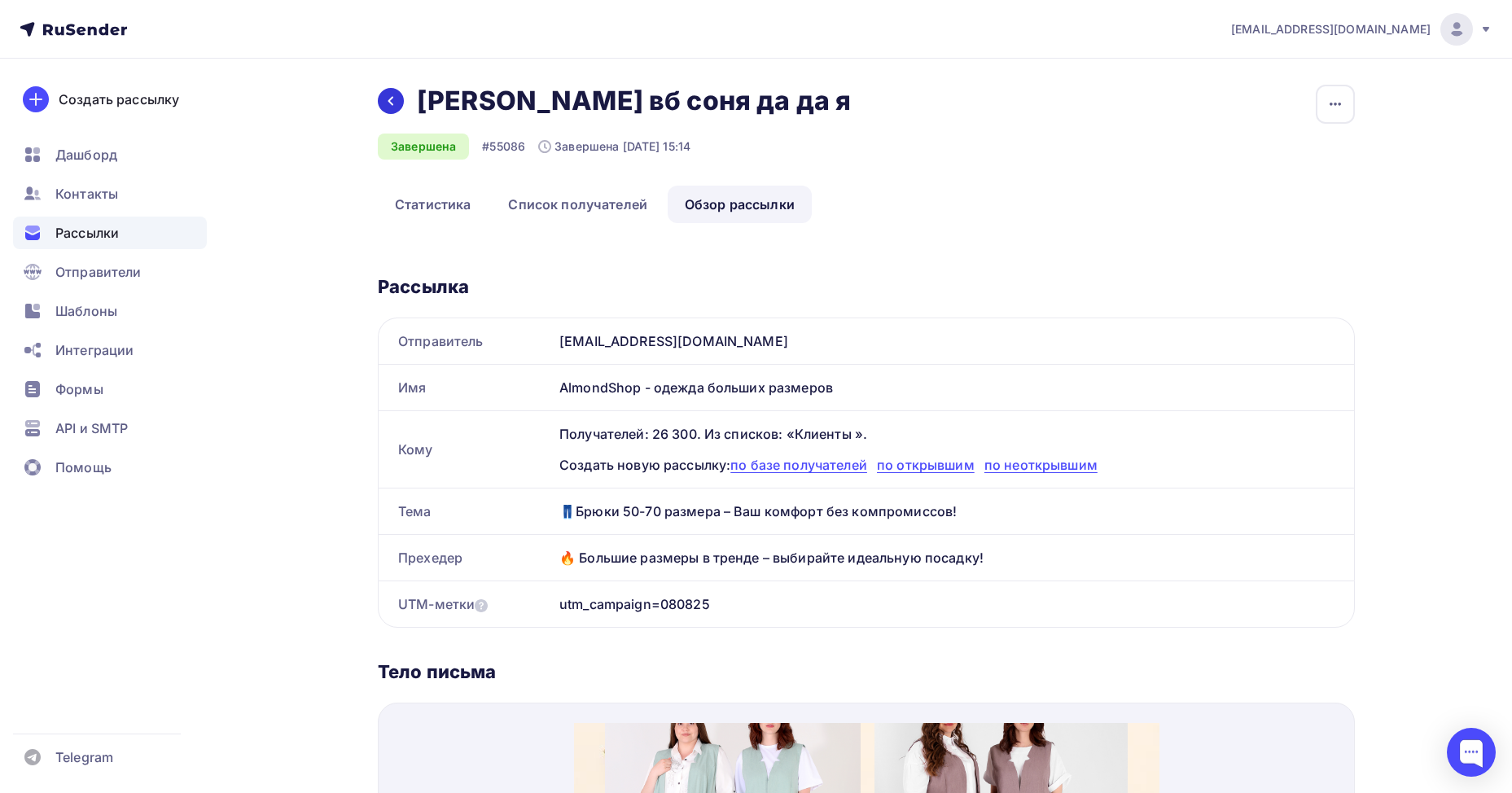
click at [383, 109] on div at bounding box center [391, 101] width 26 height 26
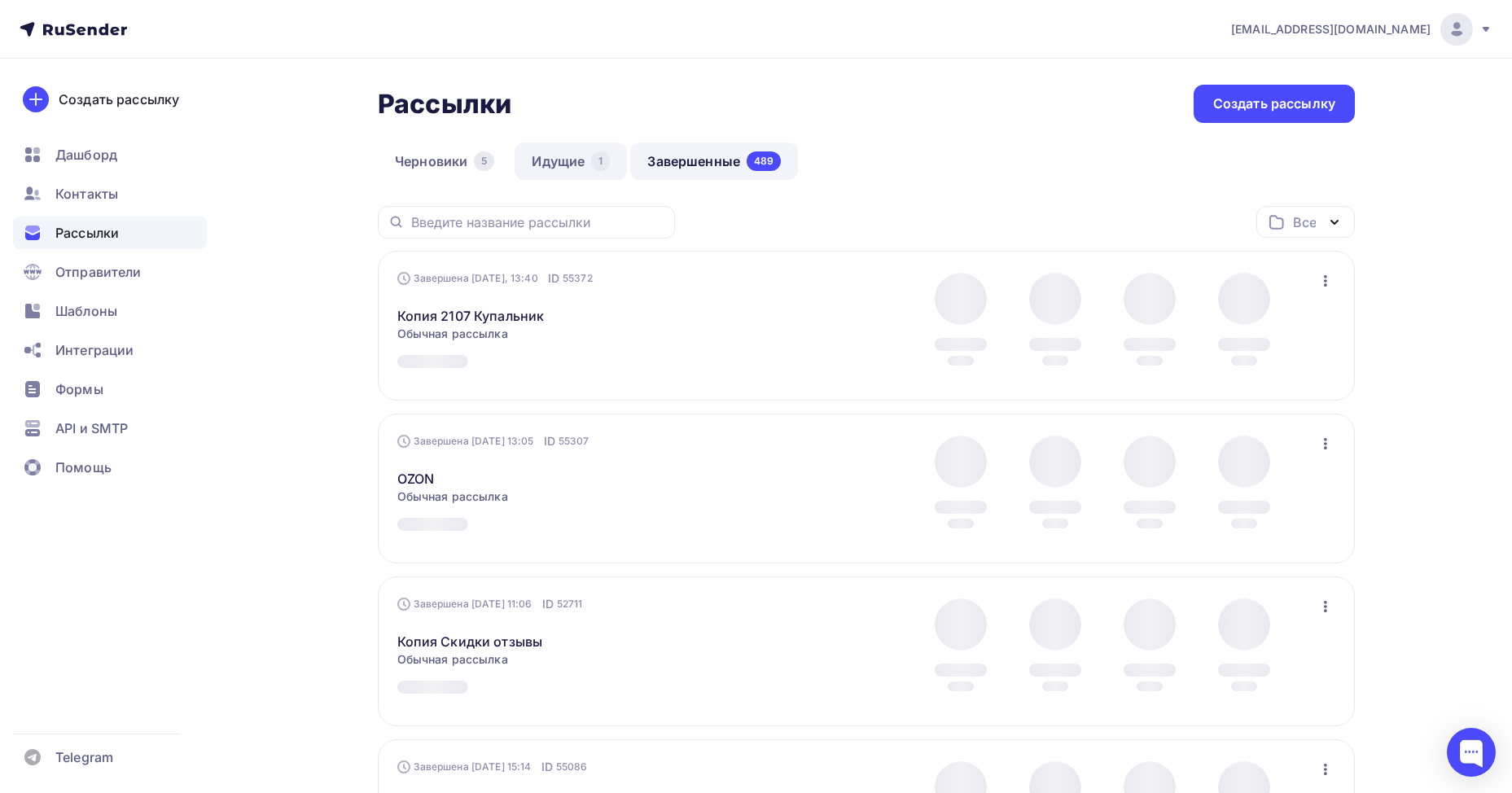
click at [614, 165] on link "Идущие 1" at bounding box center [570, 161] width 112 height 37
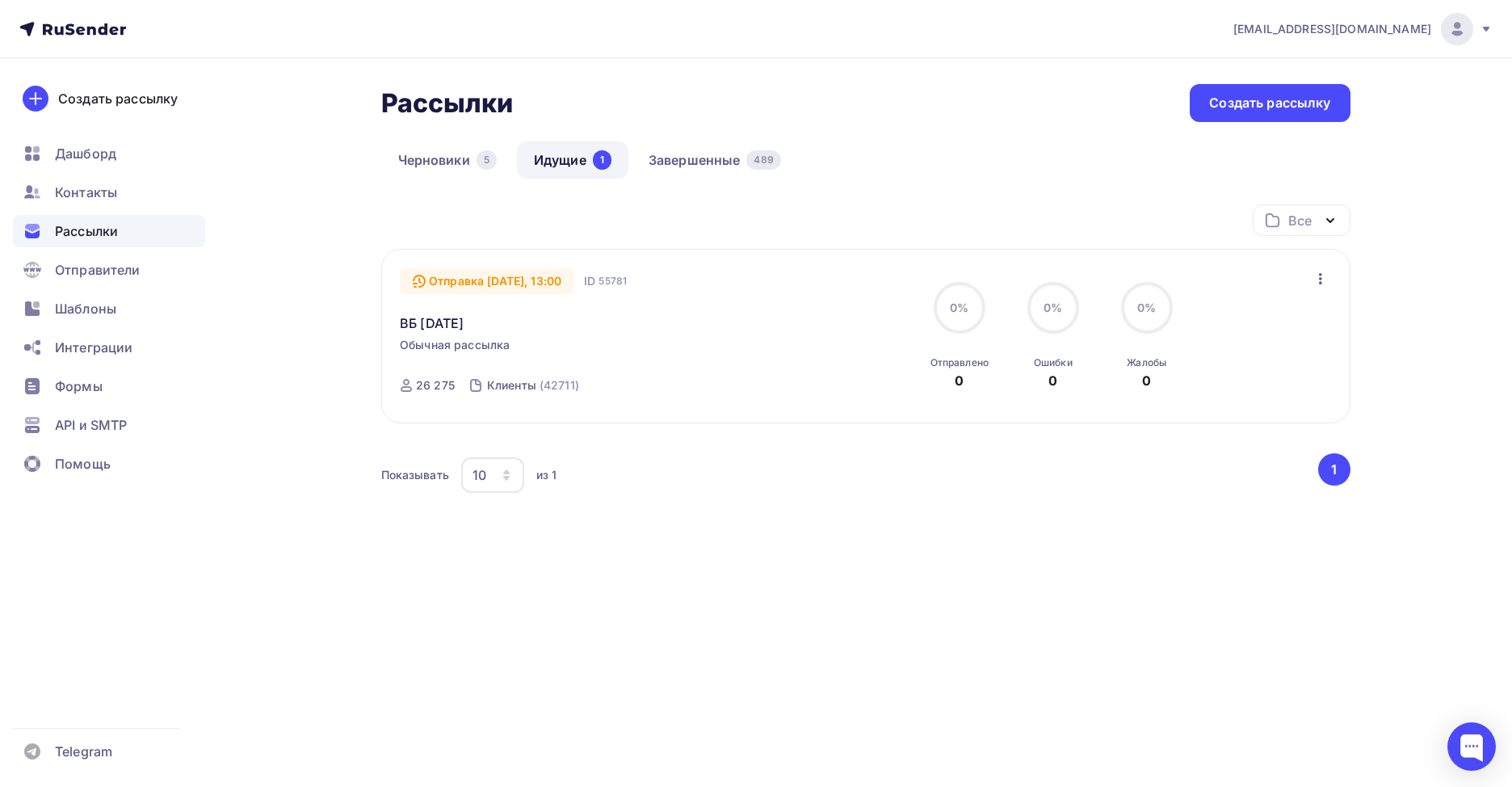
click at [468, 344] on span "Обычная рассылка" at bounding box center [454, 345] width 110 height 16
click at [463, 323] on link "ВБ [DATE]" at bounding box center [431, 323] width 64 height 19
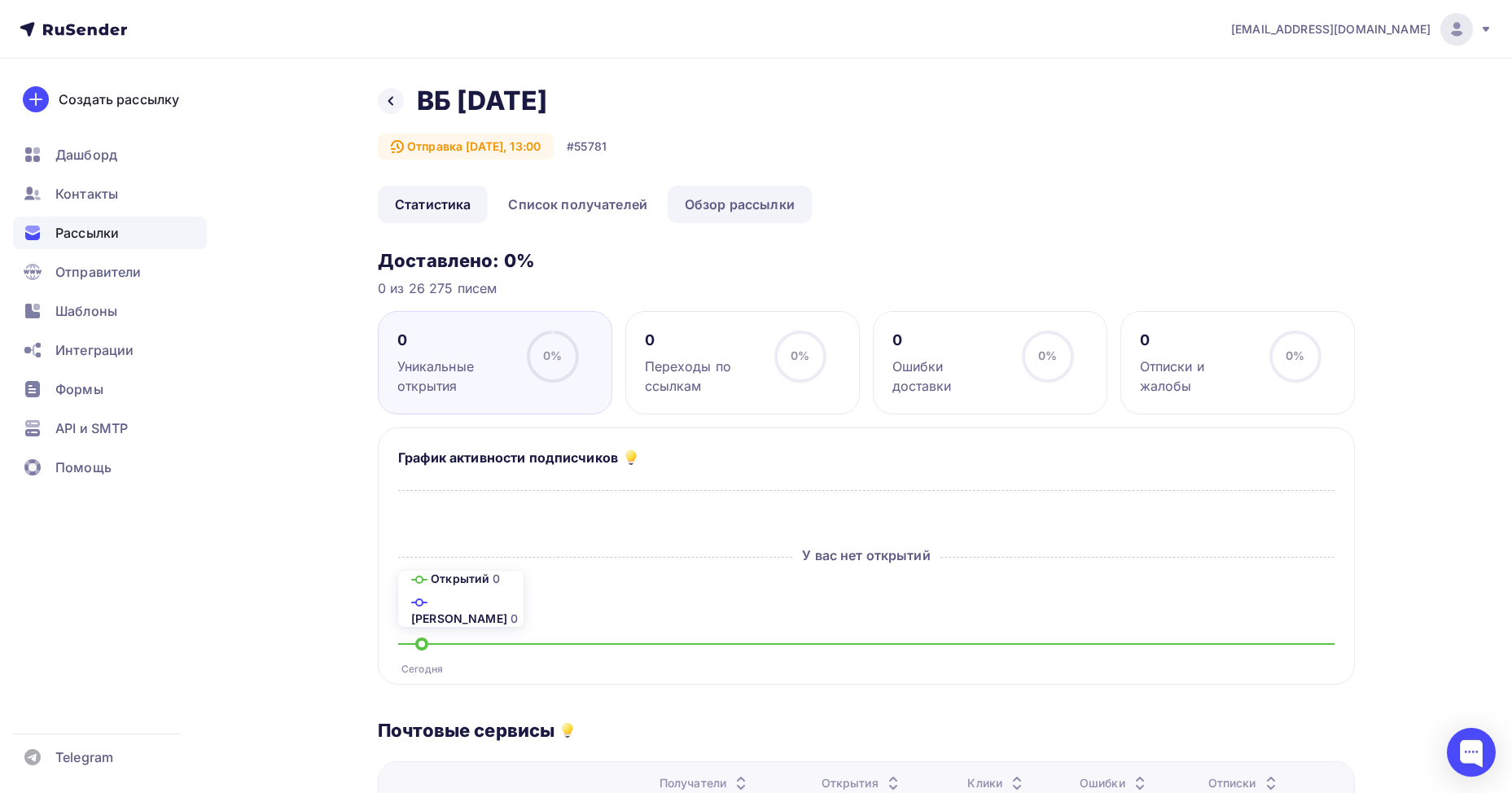
click at [689, 214] on link "Обзор рассылки" at bounding box center [739, 204] width 144 height 37
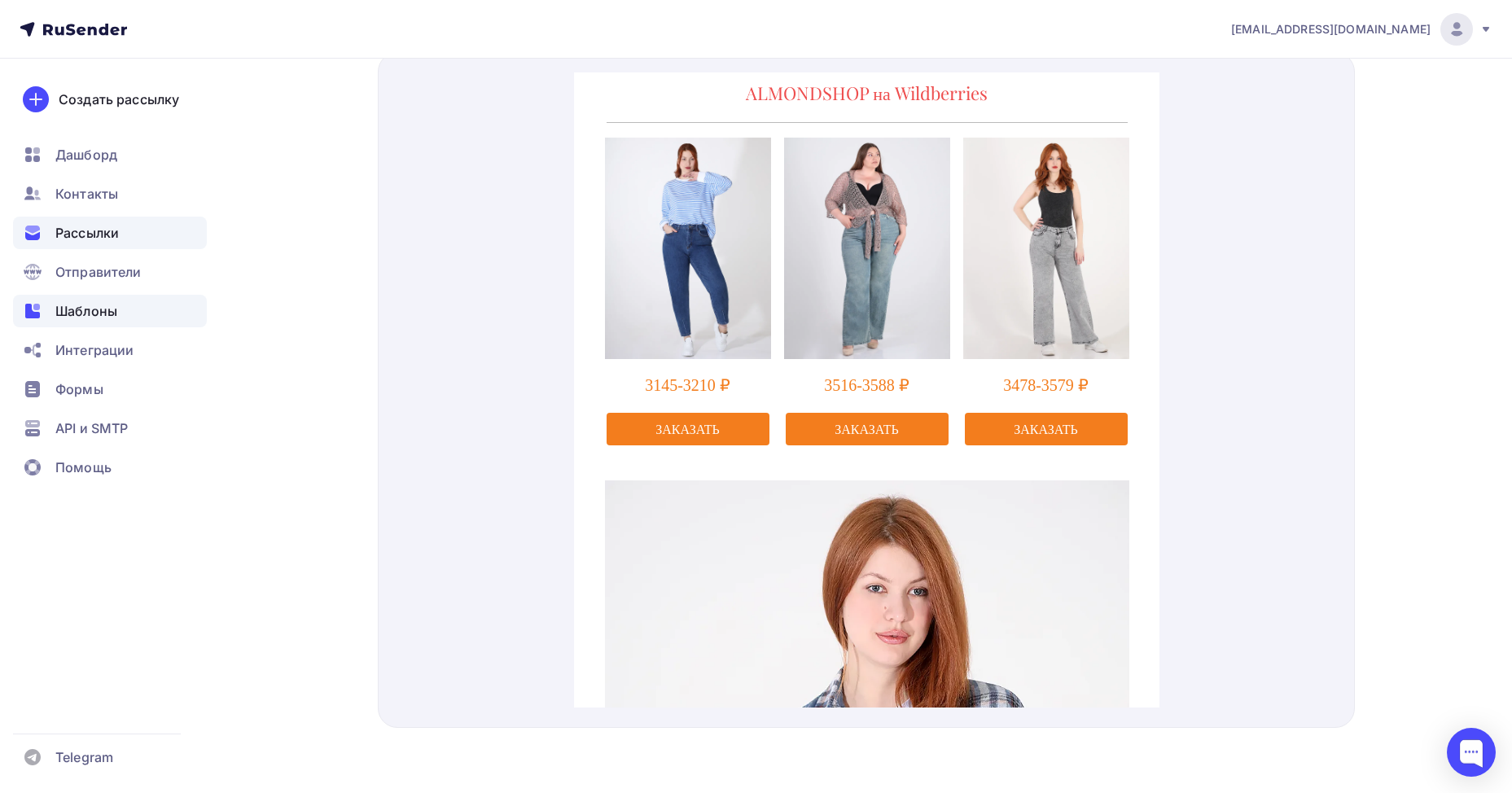
click at [126, 305] on div "Шаблоны" at bounding box center [110, 310] width 193 height 32
